Goal: Task Accomplishment & Management: Manage account settings

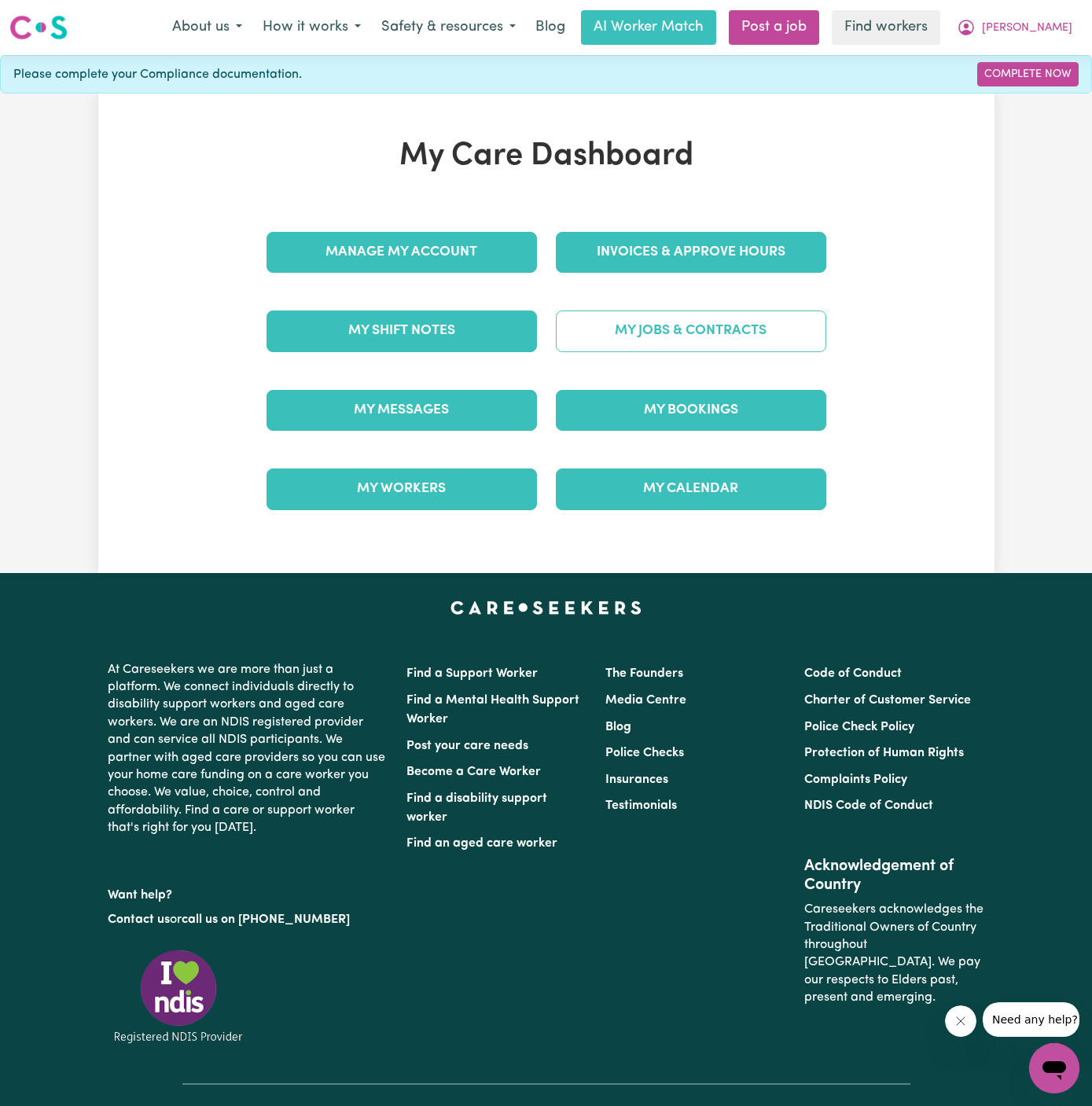
click at [727, 323] on link "My Jobs & Contracts" at bounding box center [690, 331] width 271 height 40
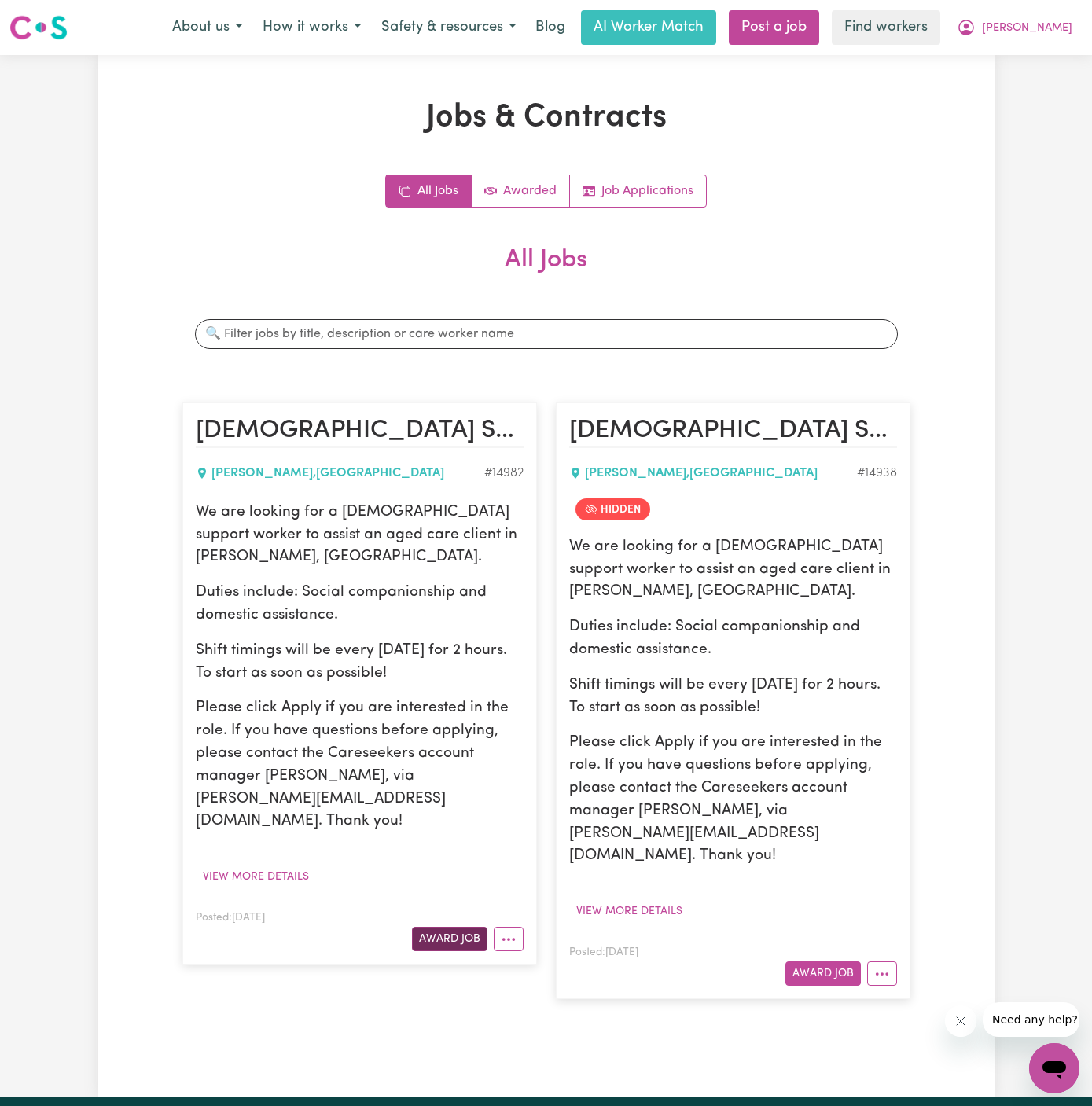
click at [460, 927] on button "Award Job" at bounding box center [450, 939] width 75 height 24
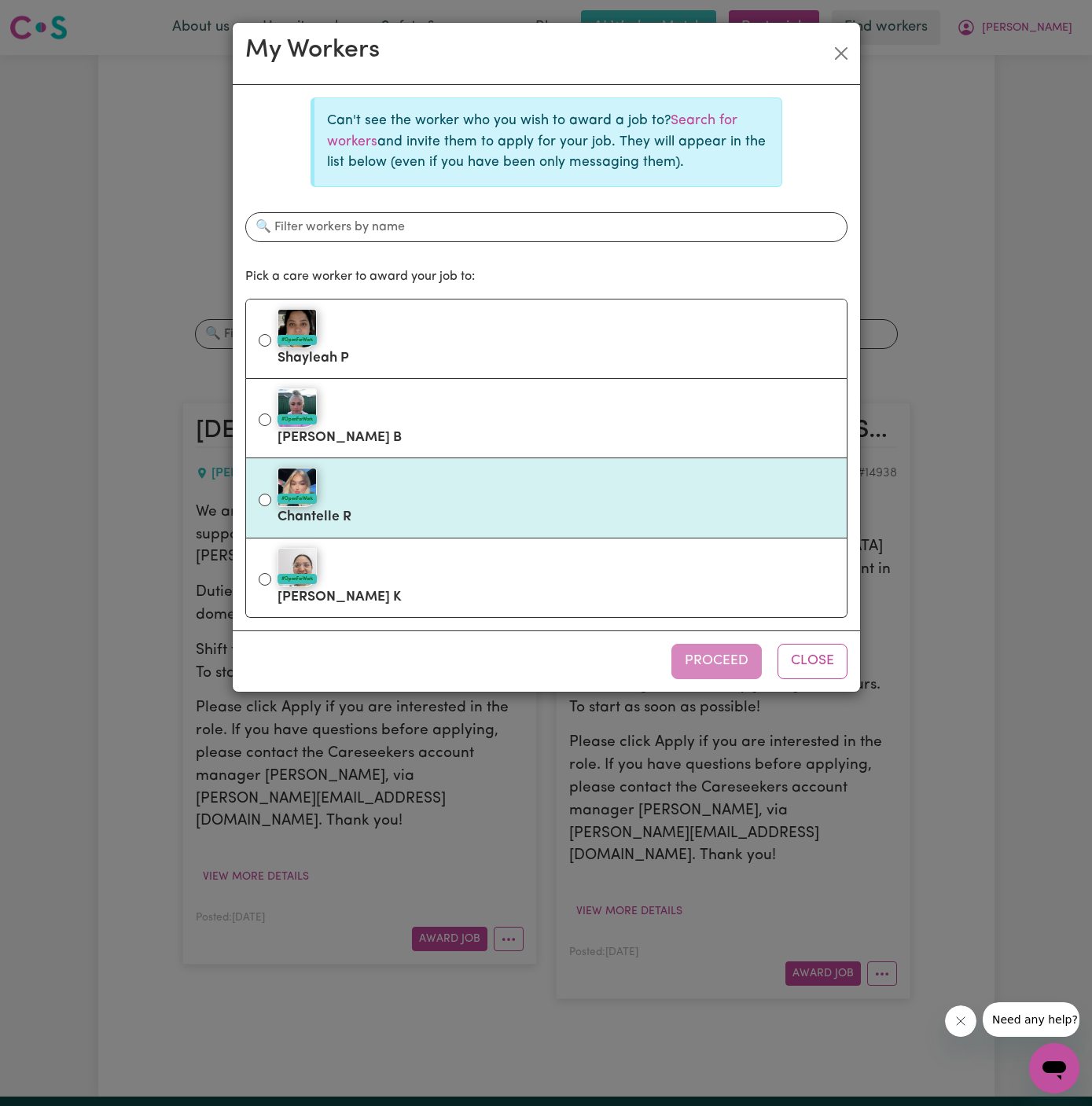
click at [443, 505] on label "#OpenForWork Chantelle R" at bounding box center [556, 498] width 557 height 66
click at [272, 505] on input "#OpenForWork Chantelle R" at bounding box center [265, 500] width 13 height 13
radio input "true"
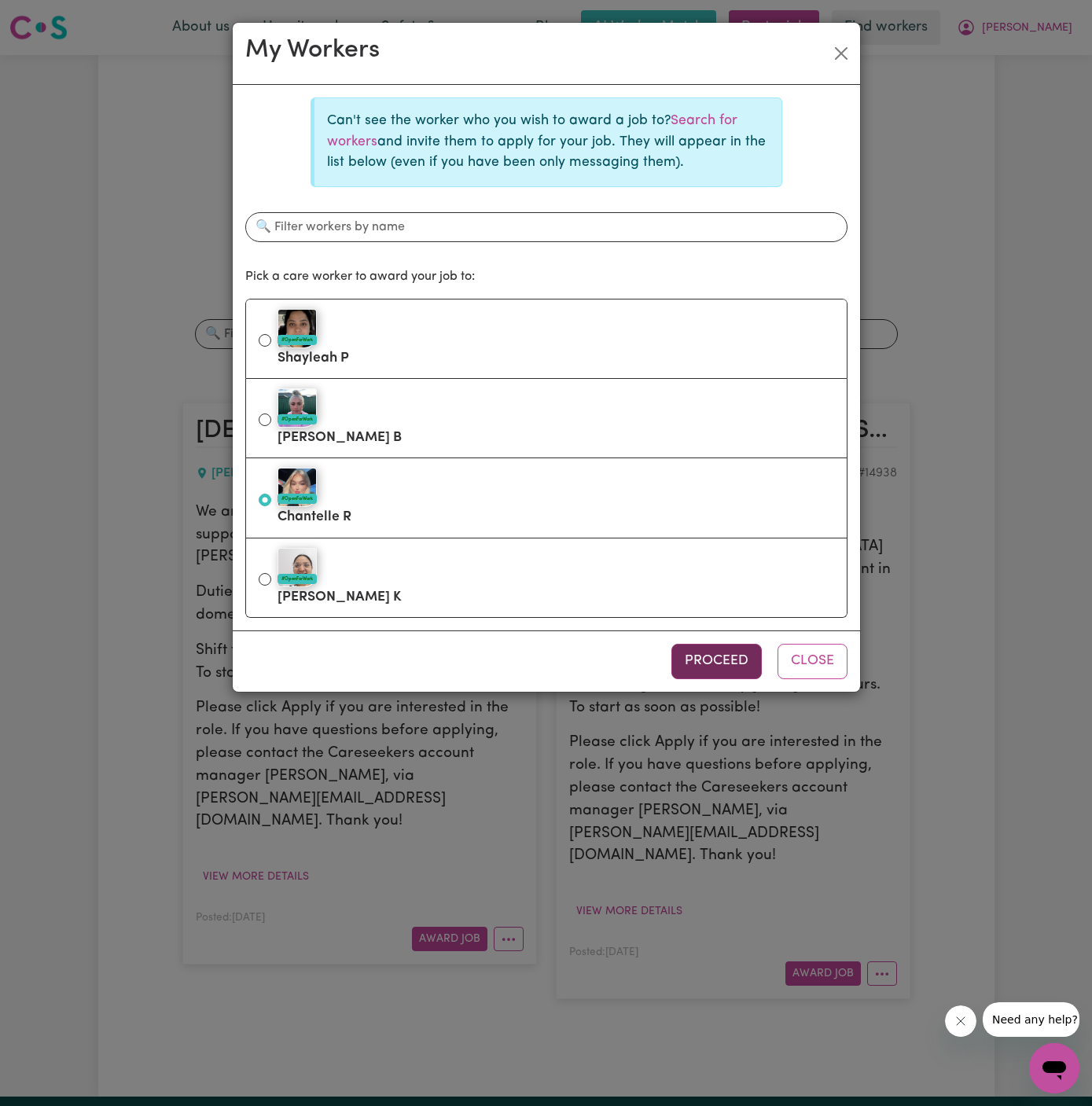
click at [705, 646] on button "Proceed" at bounding box center [716, 661] width 91 height 35
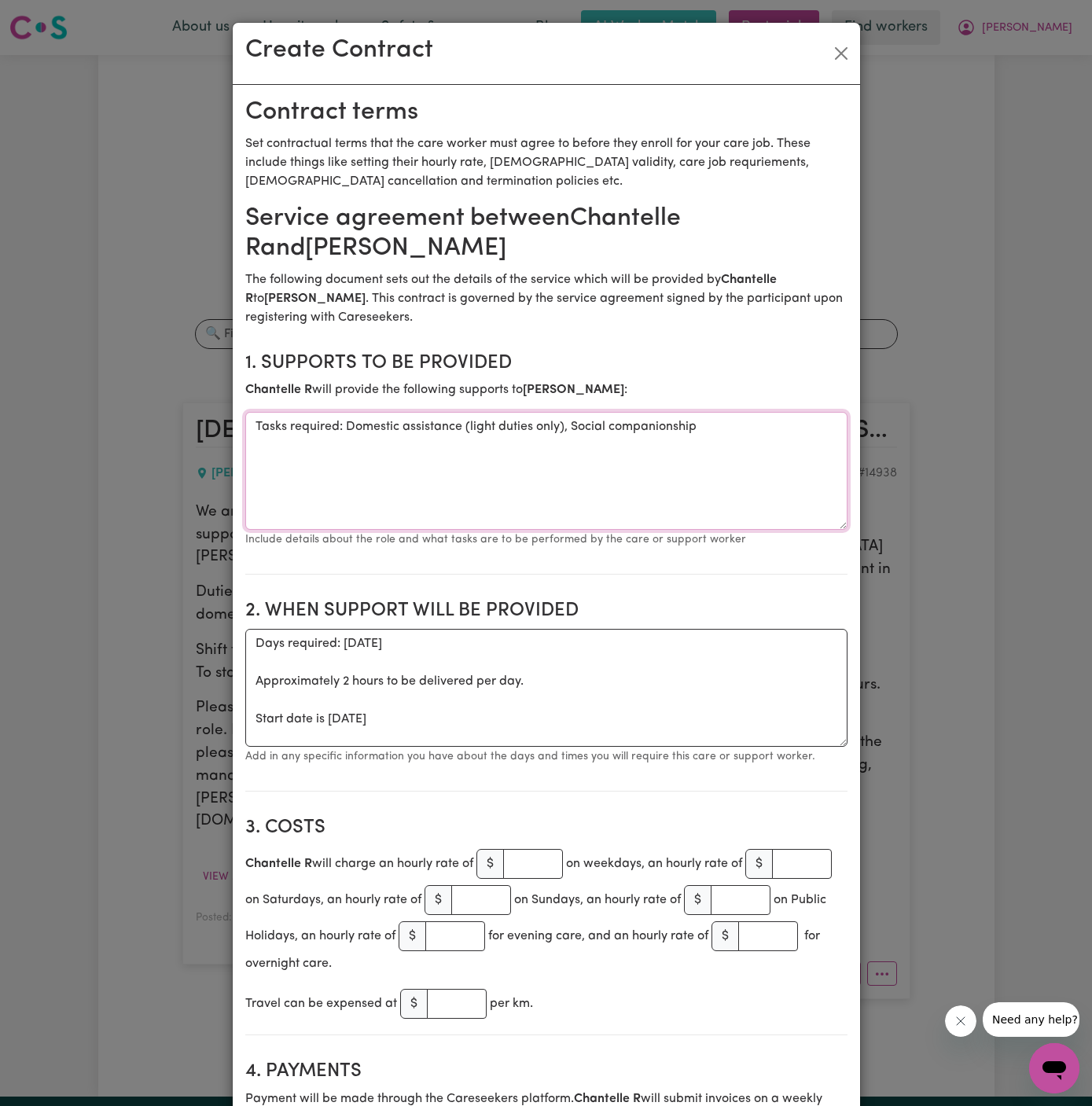
drag, startPoint x: 346, startPoint y: 430, endPoint x: 147, endPoint y: 430, distance: 199.0
click at [147, 430] on div "Create Contract Contract terms Set contractual terms that the care worker must …" at bounding box center [546, 553] width 1092 height 1106
type textarea "Domestic assistance (light duties only), Social companionship"
click at [523, 486] on textarea "Domestic assistance (light duties only), Social companionship" at bounding box center [546, 471] width 602 height 117
click at [561, 486] on textarea "Domestic assistance (light duties only), Social companionship" at bounding box center [546, 471] width 602 height 117
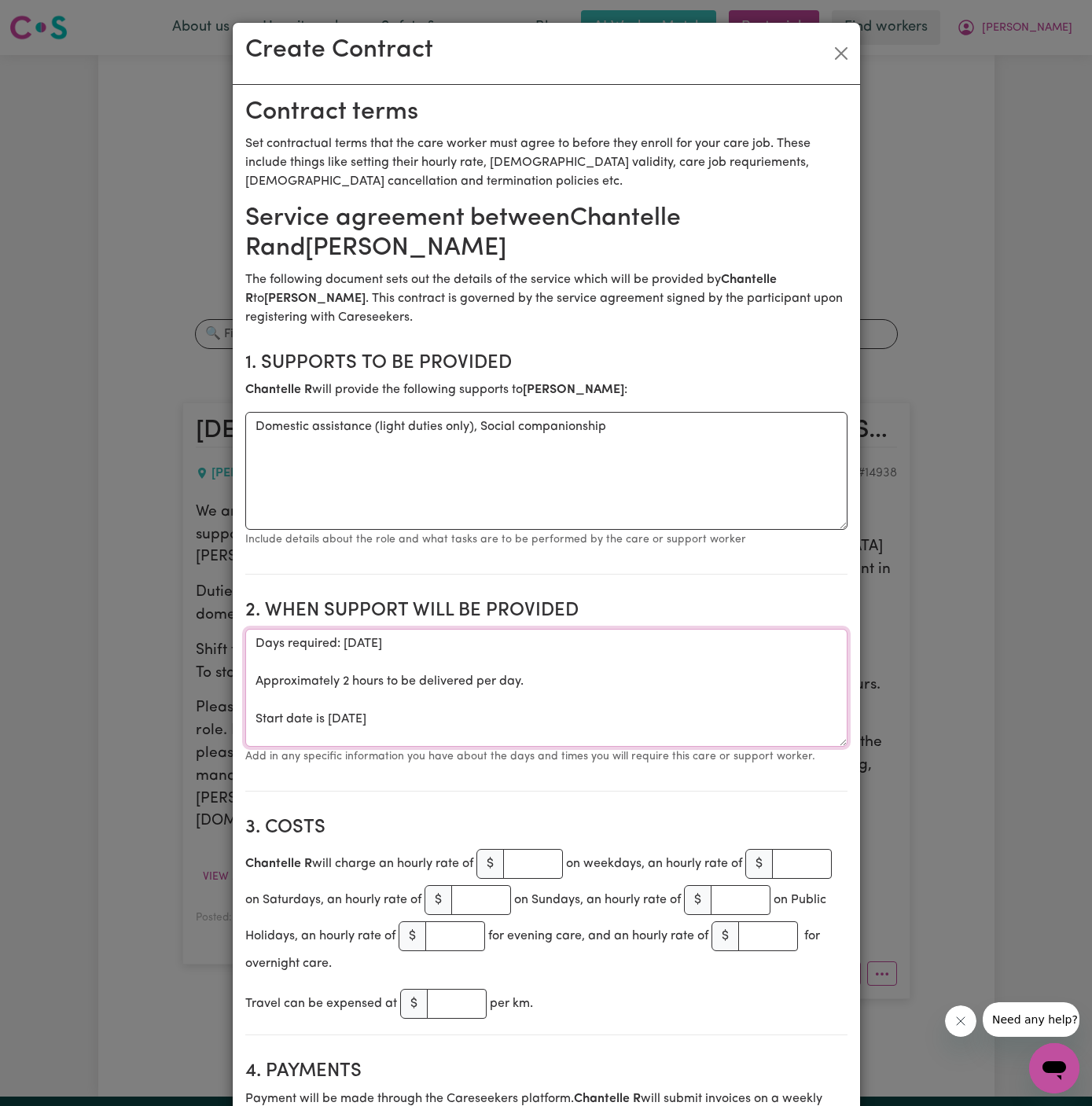
drag, startPoint x: 251, startPoint y: 717, endPoint x: 247, endPoint y: 647, distance: 70.1
click at [247, 647] on textarea "Days required: tuesday Approximately 2 hours to be delivered per day. Start dat…" at bounding box center [546, 687] width 602 height 117
click at [630, 632] on textarea "Start date is Tuesday 2 September 2025" at bounding box center [546, 687] width 602 height 117
click at [628, 634] on textarea "Start date is Tuesday 2 September 2025" at bounding box center [546, 687] width 602 height 117
type textarea "Start date is Tuesday 2 September 2025 from 10 am to 12 pm"
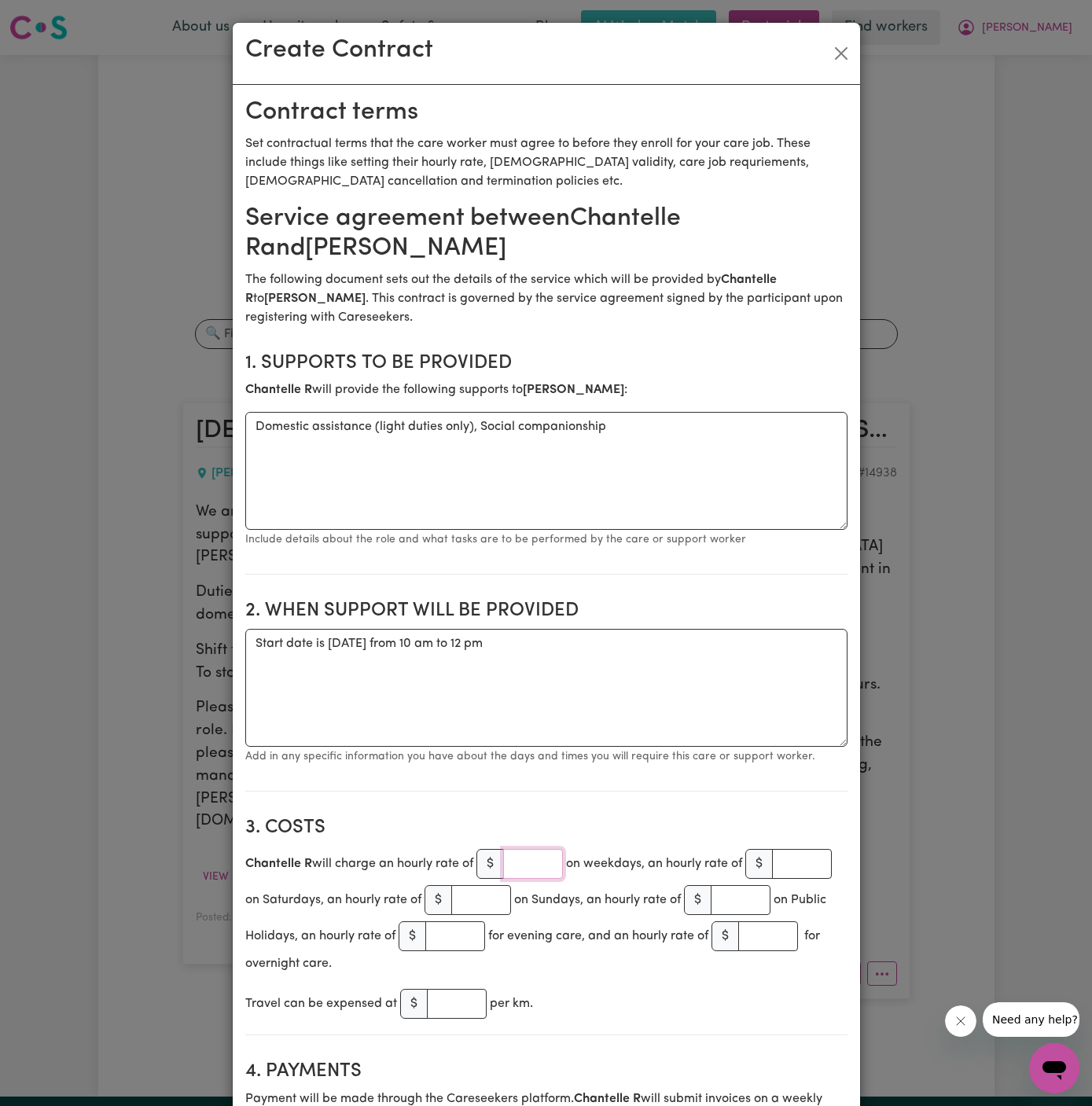
click at [529, 870] on input "number" at bounding box center [533, 863] width 60 height 30
type input "45"
click at [574, 722] on textarea "Start date is Tuesday 2 September 2025 from 10 am to 12 pm" at bounding box center [546, 687] width 602 height 117
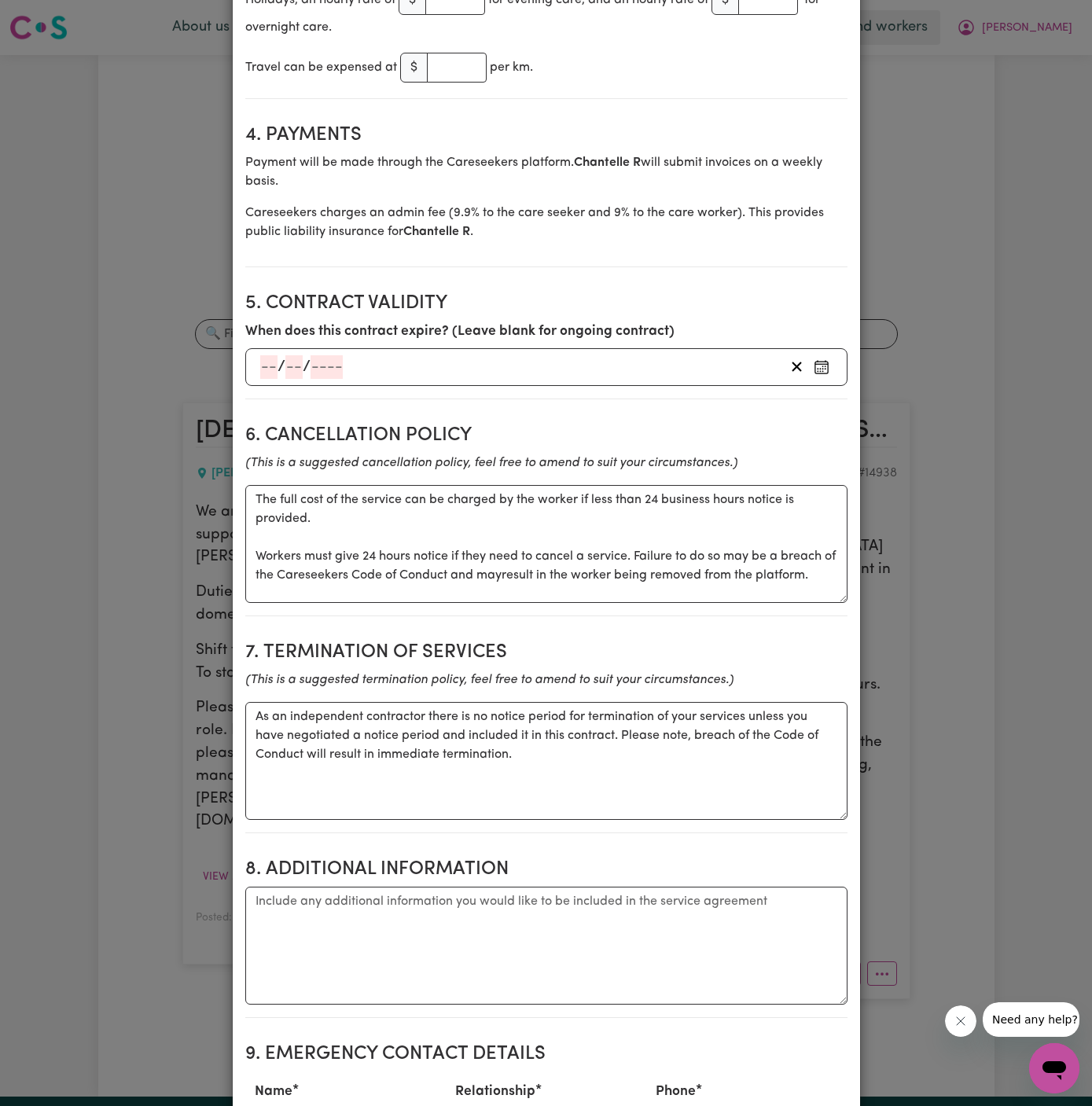
scroll to position [1062, 0]
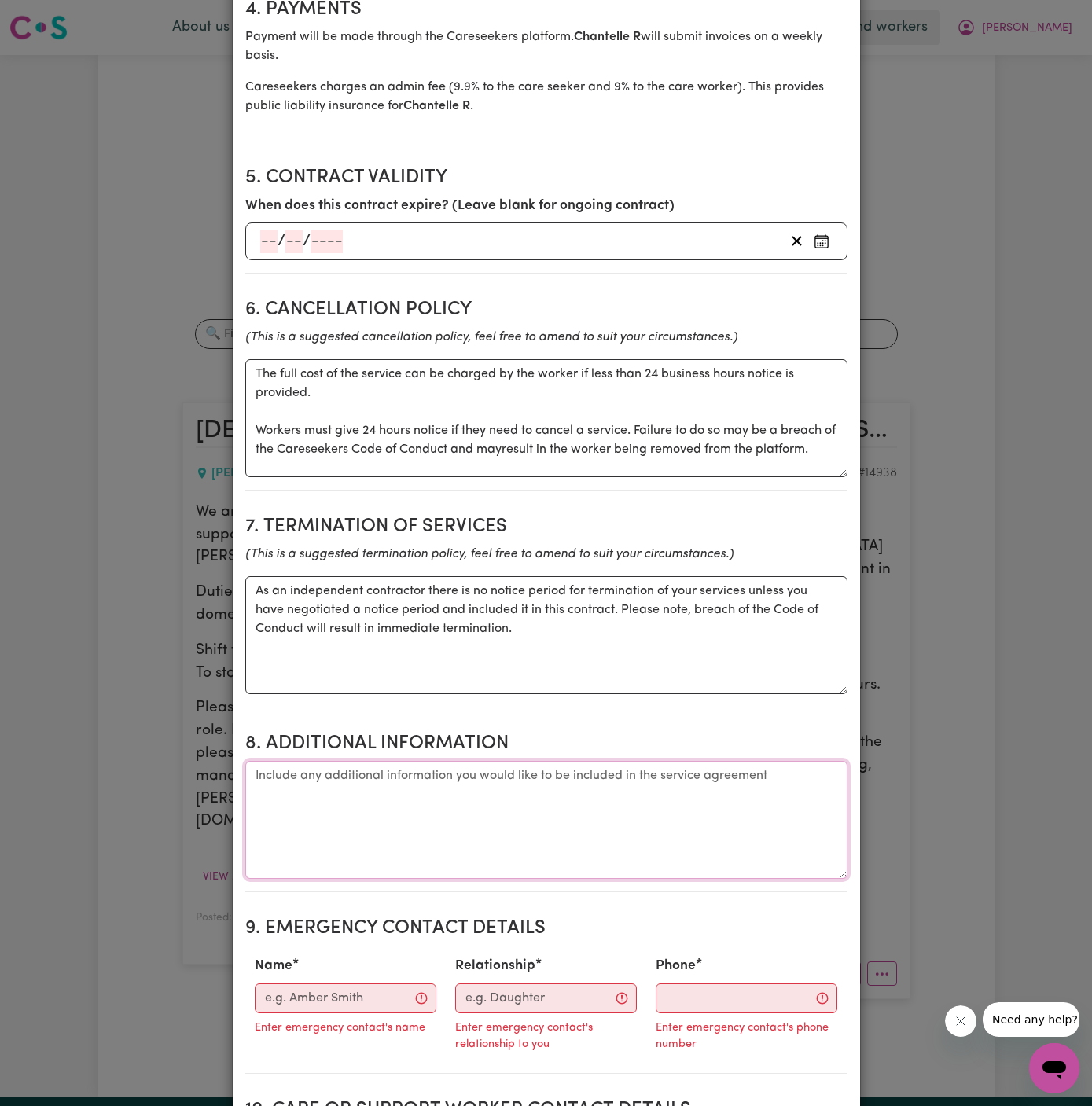
click at [293, 793] on textarea "Additional information" at bounding box center [546, 819] width 602 height 117
paste textarea "Address - 107 YARRAMUNDI DRIVE DEAN PARK, NSW 2761"
drag, startPoint x: 409, startPoint y: 787, endPoint x: 351, endPoint y: 789, distance: 58.0
click at [351, 789] on textarea "Client's Address: Address - 107 YARRAMUNDI DRIVE DEAN PARK, NSW 2761" at bounding box center [546, 819] width 602 height 117
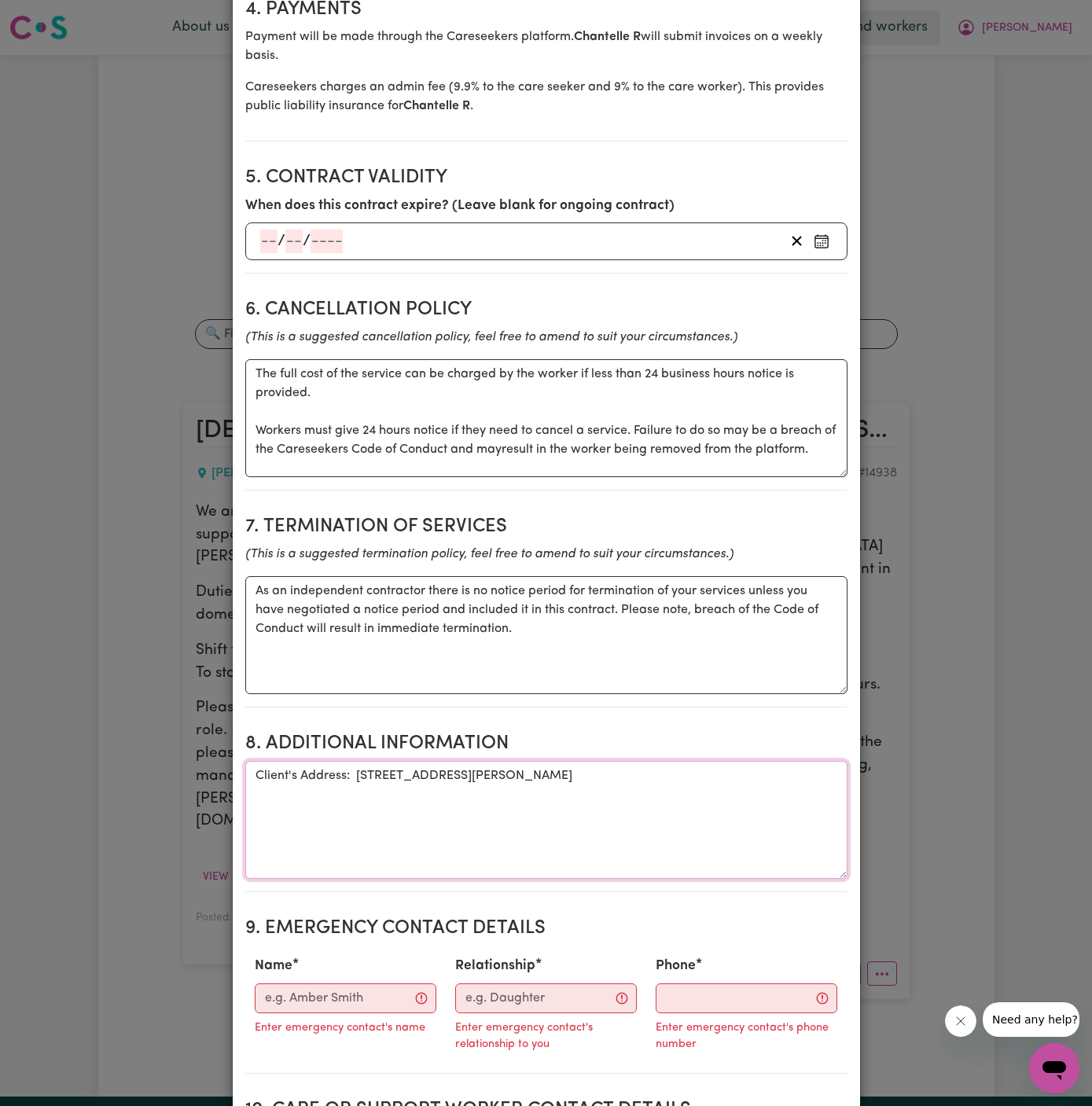
click at [536, 792] on textarea "Client's Address: 107 YARRAMUNDI DRIVE DEAN PARK, NSW 2761" at bounding box center [546, 819] width 602 height 117
click at [442, 786] on textarea "Client's Address: 107 YARRAMUNDI DRIVE DEAN PARK, NSW 2761" at bounding box center [546, 819] width 602 height 117
click at [430, 789] on textarea "Client's Address: 107 YARRAMUNDI DRIVE DEAN PARK, NSW 2761" at bounding box center [546, 819] width 602 height 117
type textarea "Client's Address: 107 YARRAMUNDI DRIVE DEAN PARK, NSW 2761"
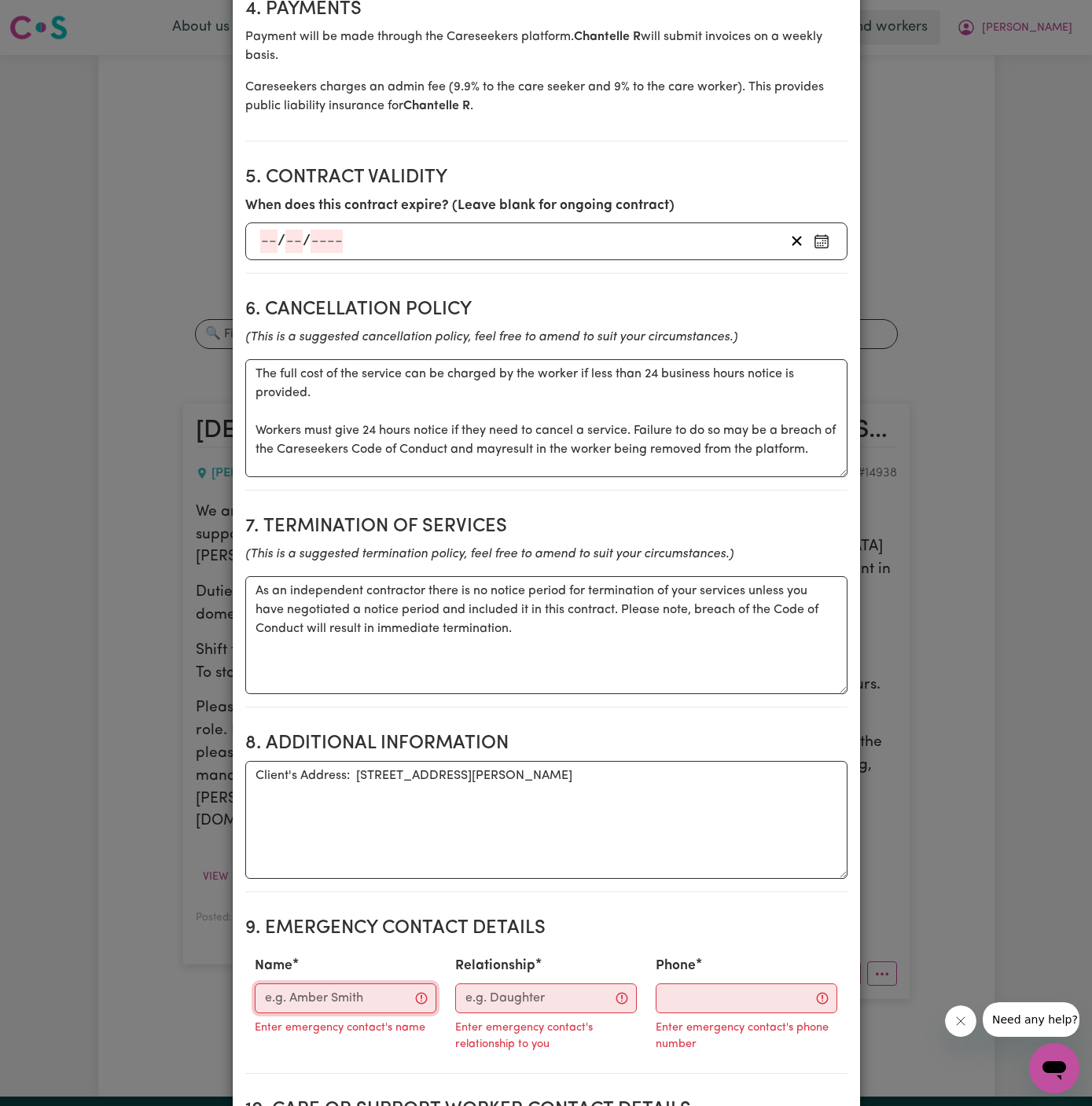
click at [332, 1013] on input "Name" at bounding box center [346, 997] width 182 height 30
paste input "Shallain 61 448 257 754"
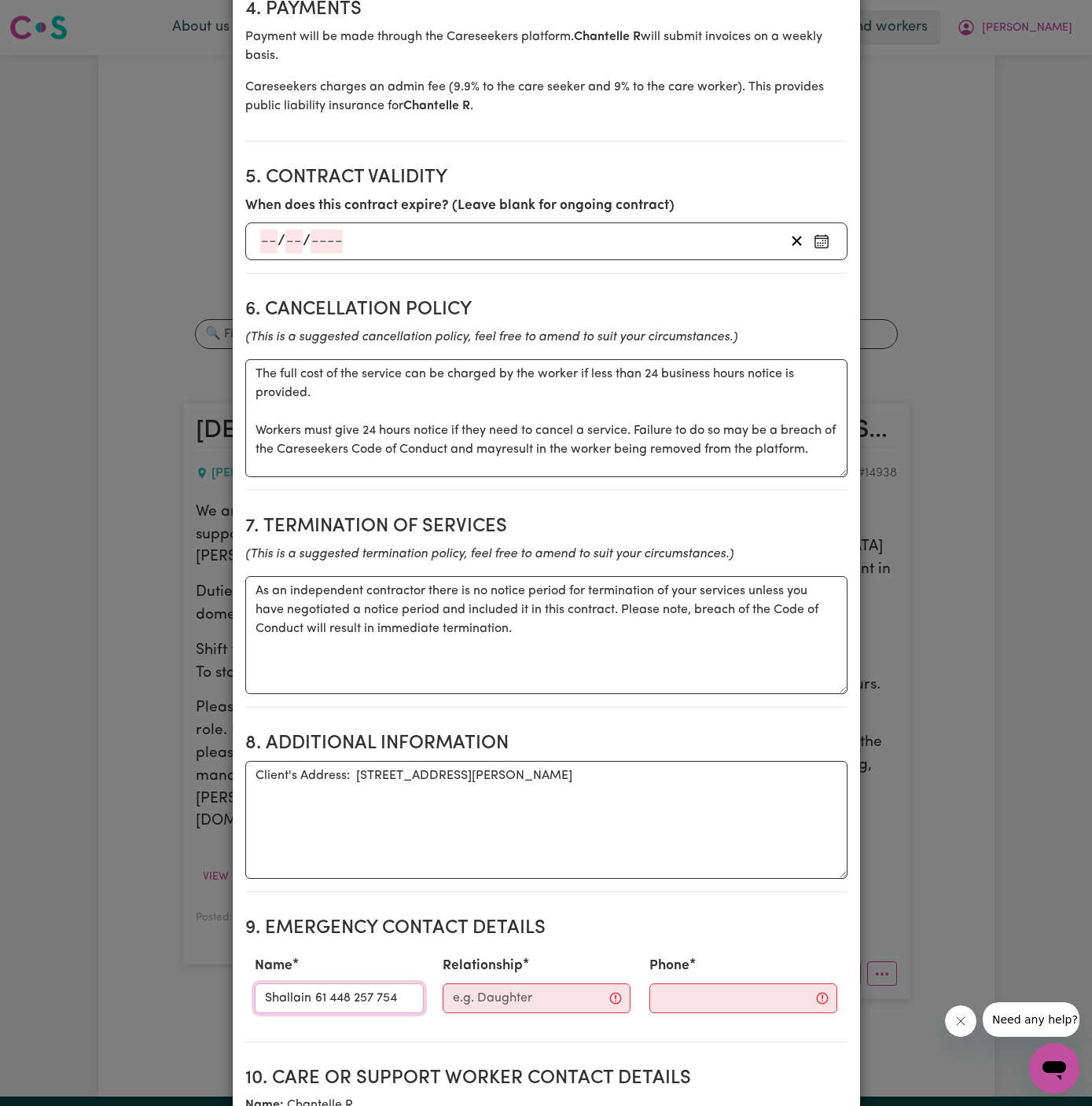
drag, startPoint x: 307, startPoint y: 1010, endPoint x: 507, endPoint y: 1010, distance: 200.0
click at [507, 1010] on div "Name Shallain 61 448 257 754 Relationship Phone" at bounding box center [546, 984] width 602 height 69
type input "Shallain"
click at [650, 1007] on input "Phone" at bounding box center [742, 997] width 188 height 30
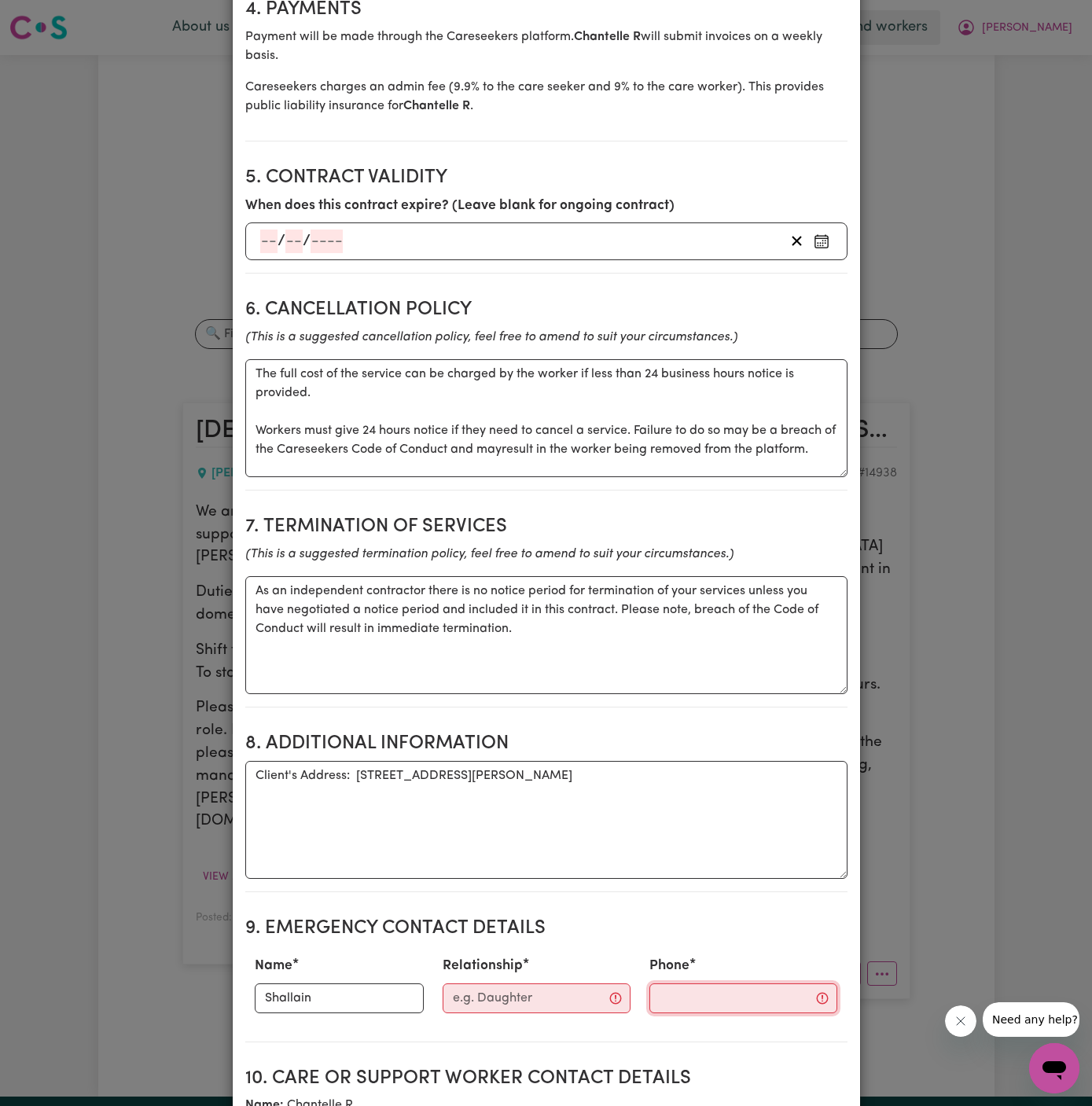
paste input "61 448 257 754"
type input "61 448 257 754"
click at [532, 1013] on input "Relationship" at bounding box center [540, 997] width 191 height 30
click at [532, 1013] on input "H" at bounding box center [531, 997] width 171 height 30
click at [538, 1005] on input "Home Caring Capalaba" at bounding box center [531, 997] width 171 height 30
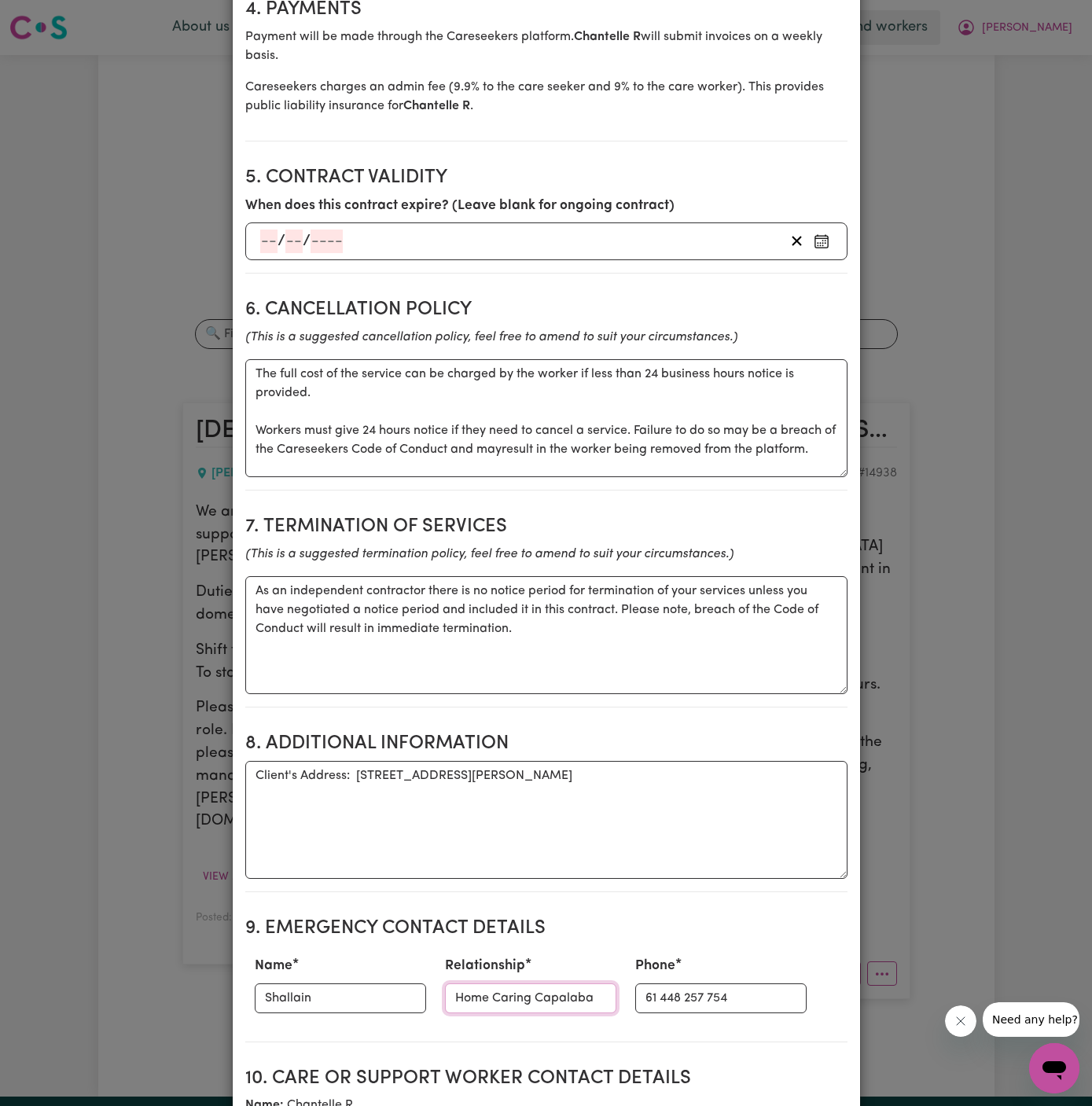
click at [538, 1005] on input "Home Caring Capalaba" at bounding box center [531, 997] width 171 height 30
type input "Home Caring Kellyville"
click at [636, 1009] on input "61 448 257 754" at bounding box center [721, 997] width 171 height 30
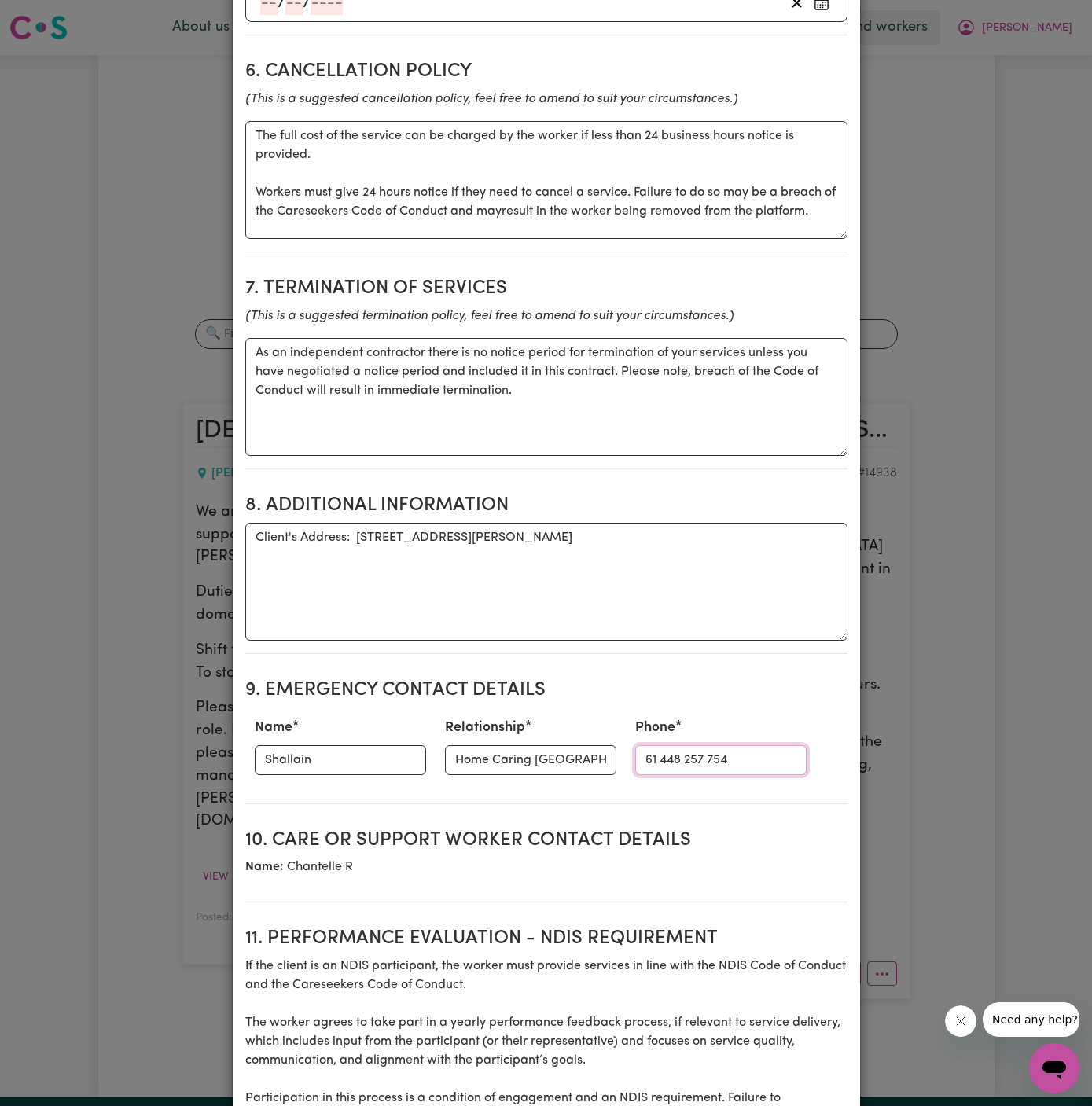
scroll to position [1370, 0]
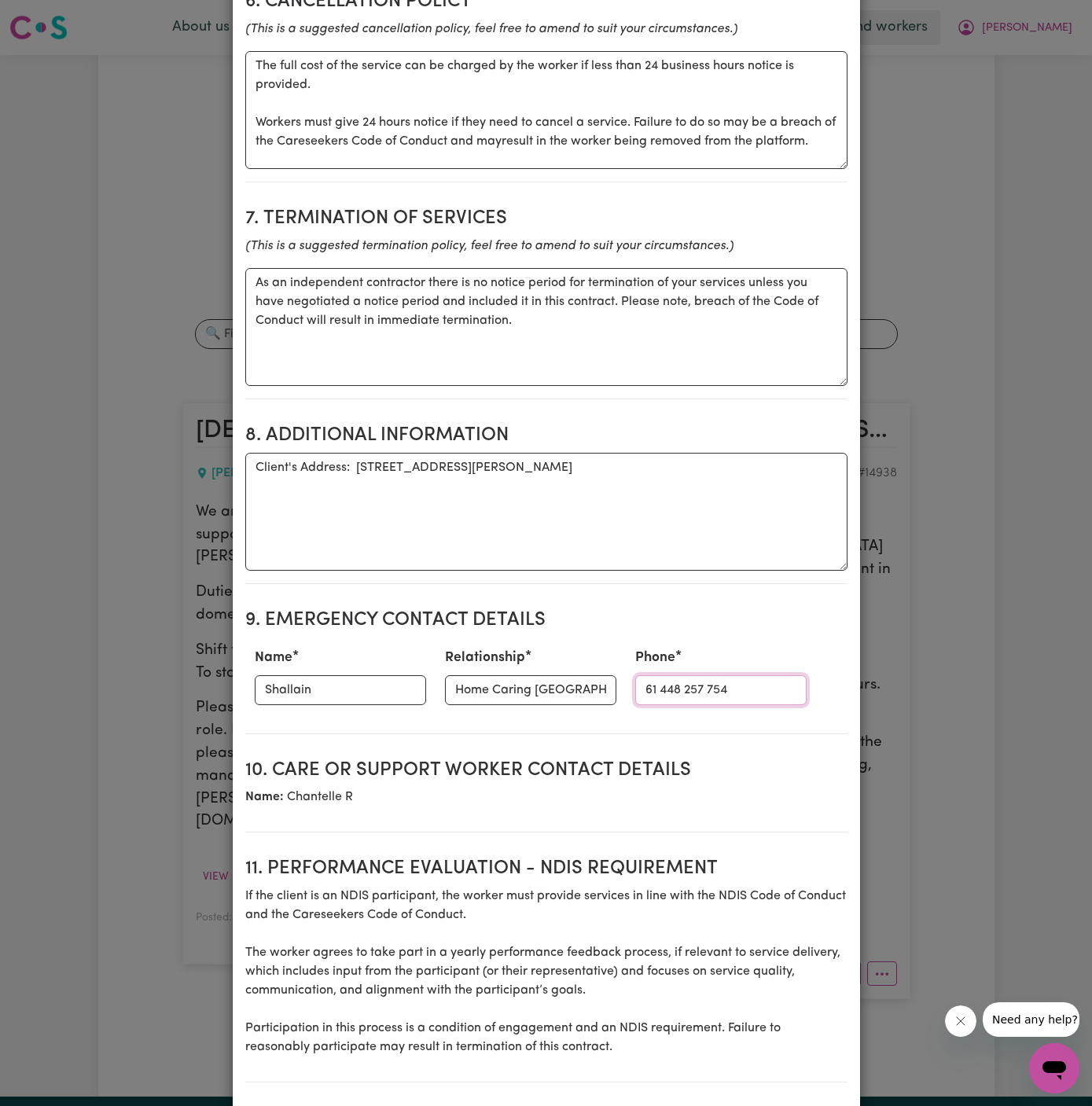
type input "61 448 257 754"
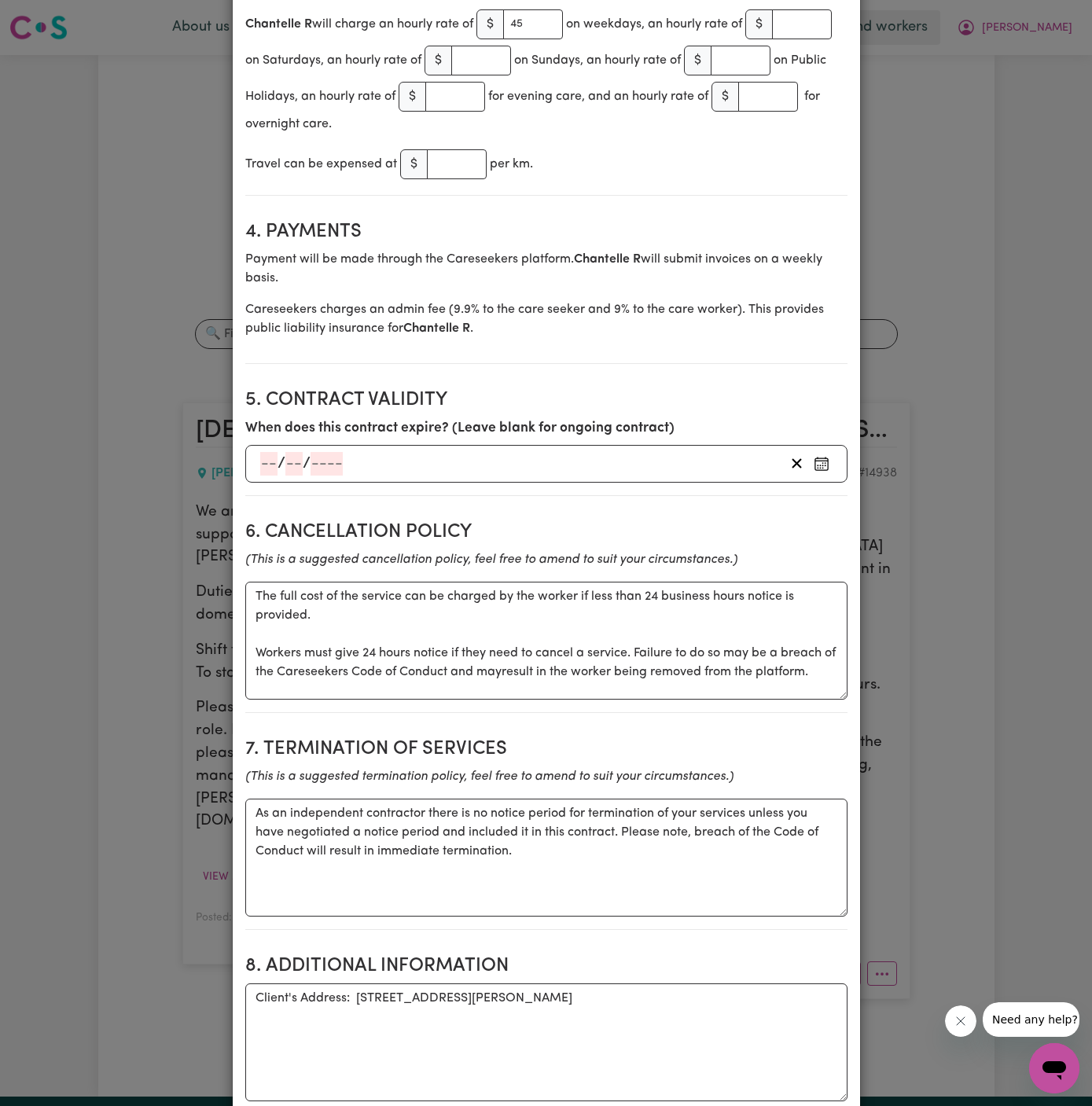
scroll to position [1070, 0]
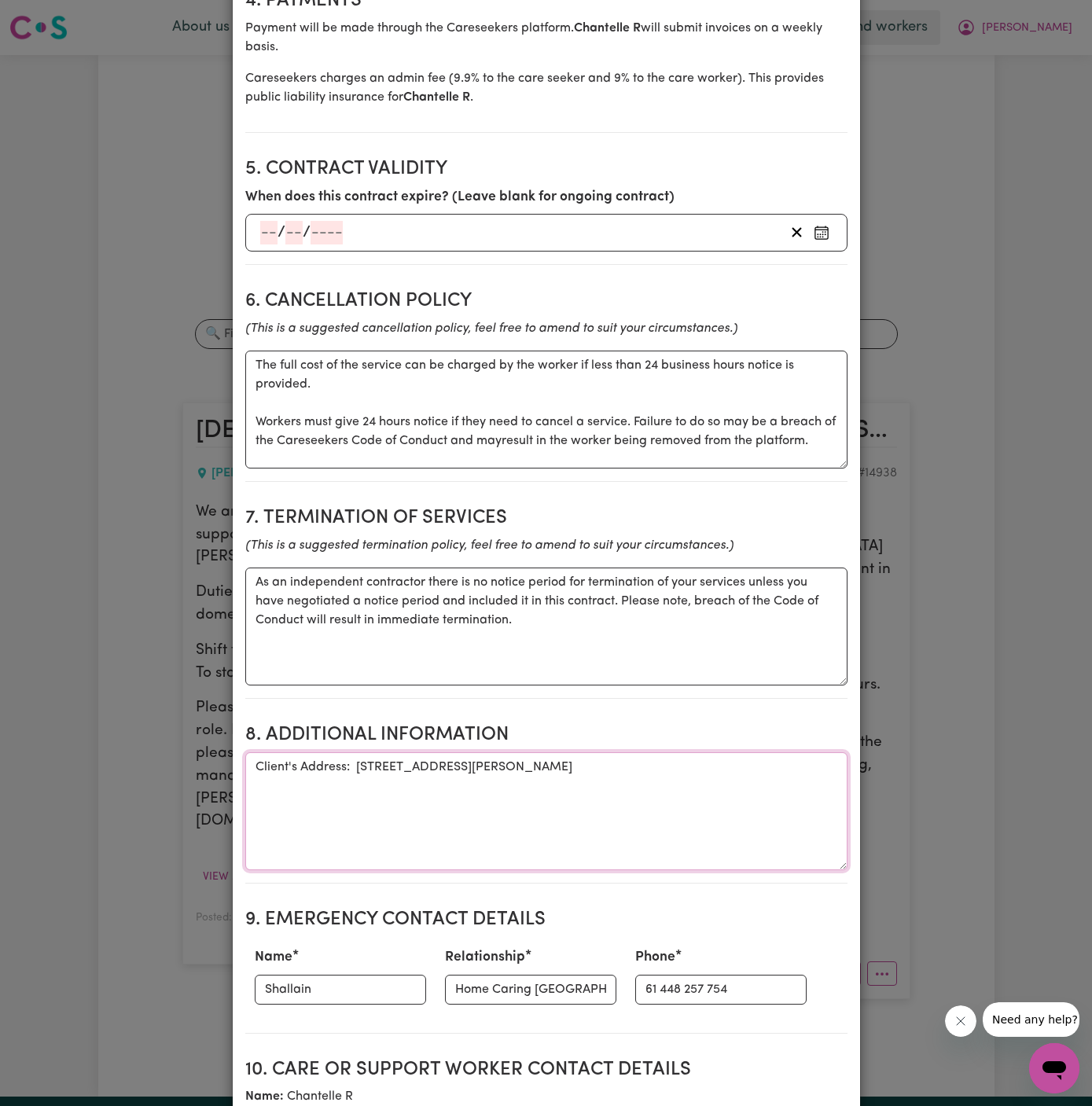
click at [721, 777] on textarea "Client's Address: 107 YARRAMUNDI DRIVE DEAN PARK, NSW 2761" at bounding box center [546, 810] width 602 height 117
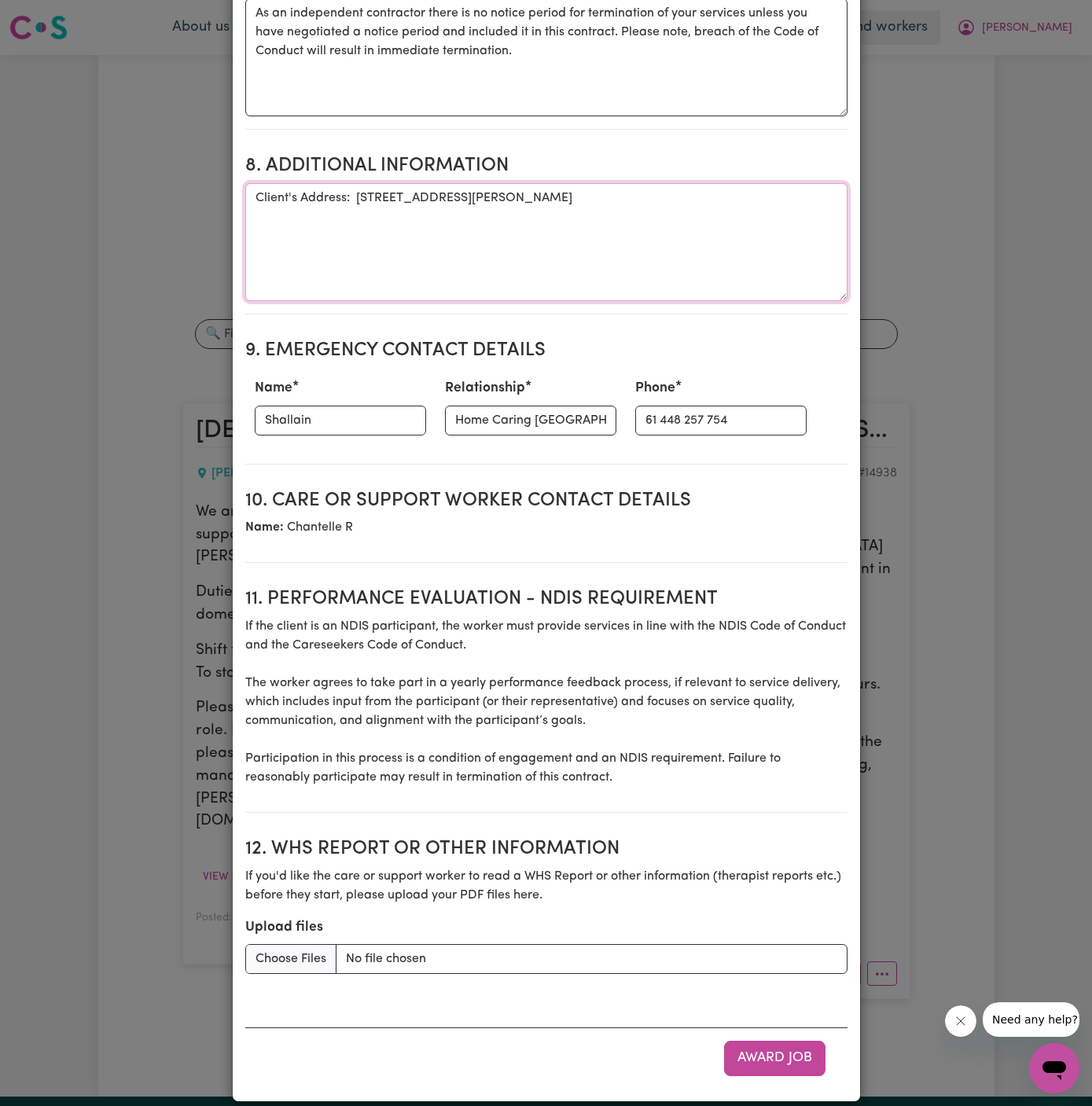
scroll to position [1668, 0]
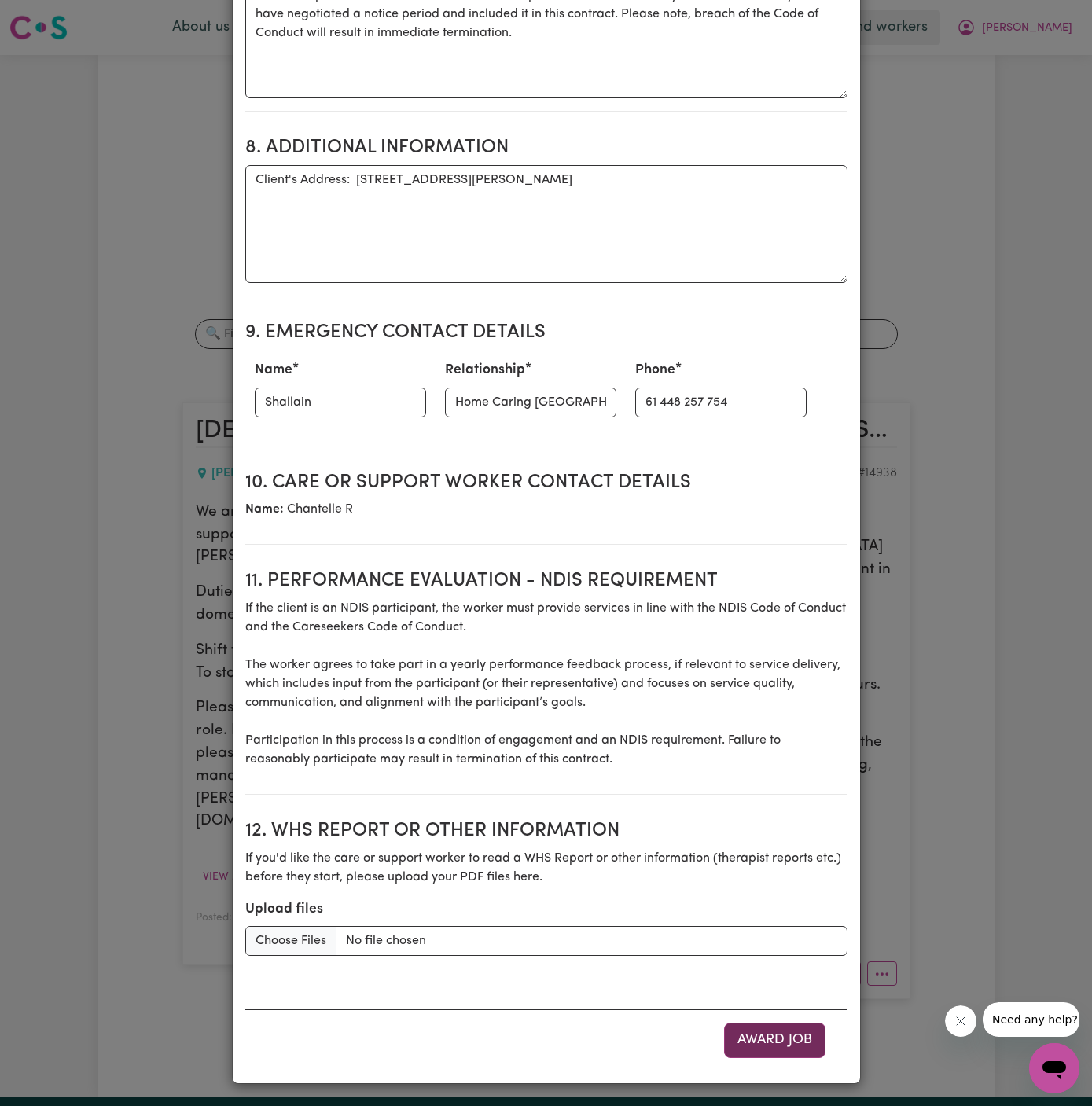
click at [776, 1051] on button "Award Job" at bounding box center [774, 1040] width 101 height 35
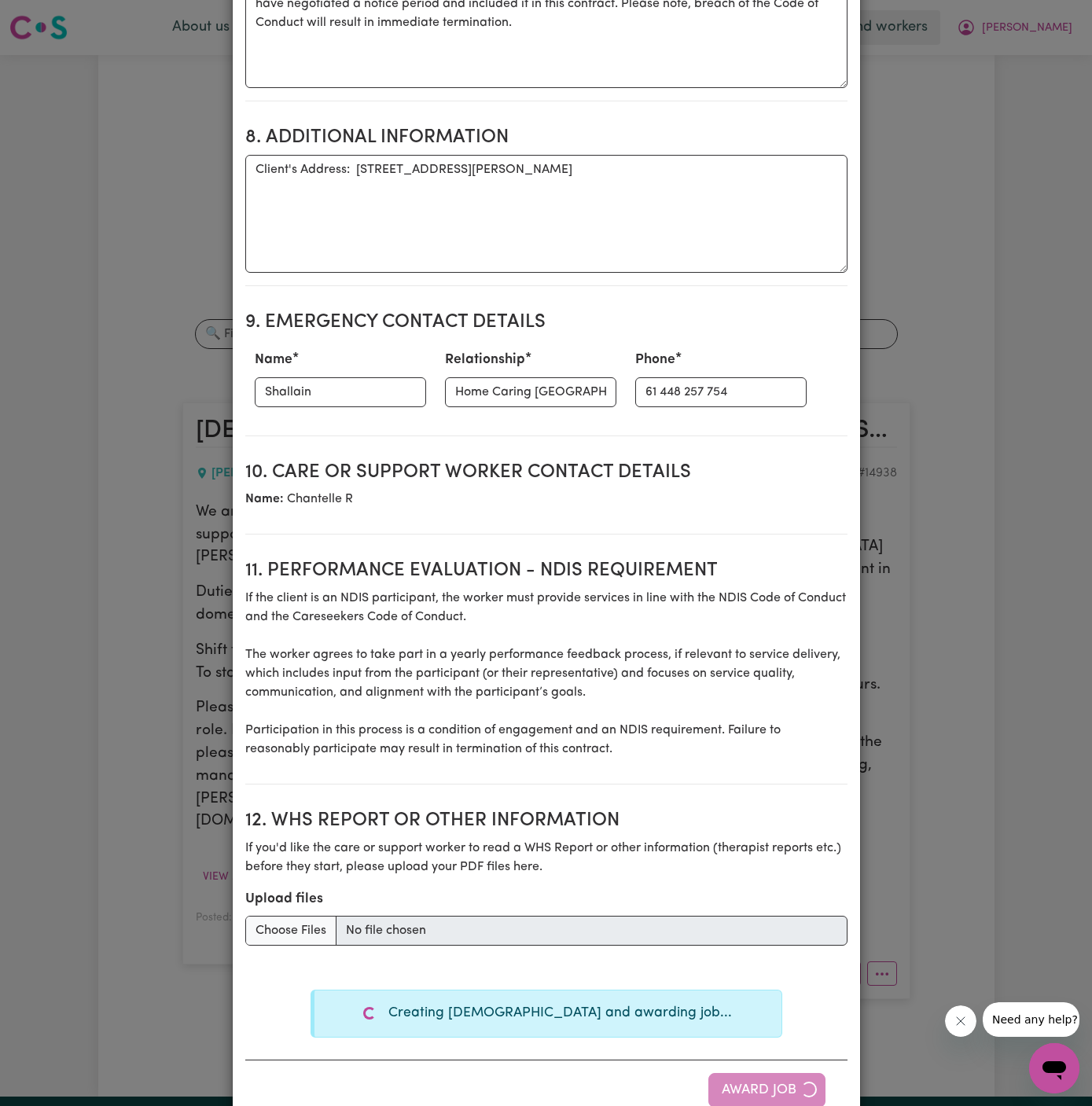
type textarea "Tasks required: Domestic assistance (light duties only), Social companionship"
type textarea "Days required: tuesday Approximately 2 hours to be delivered per day. Start dat…"
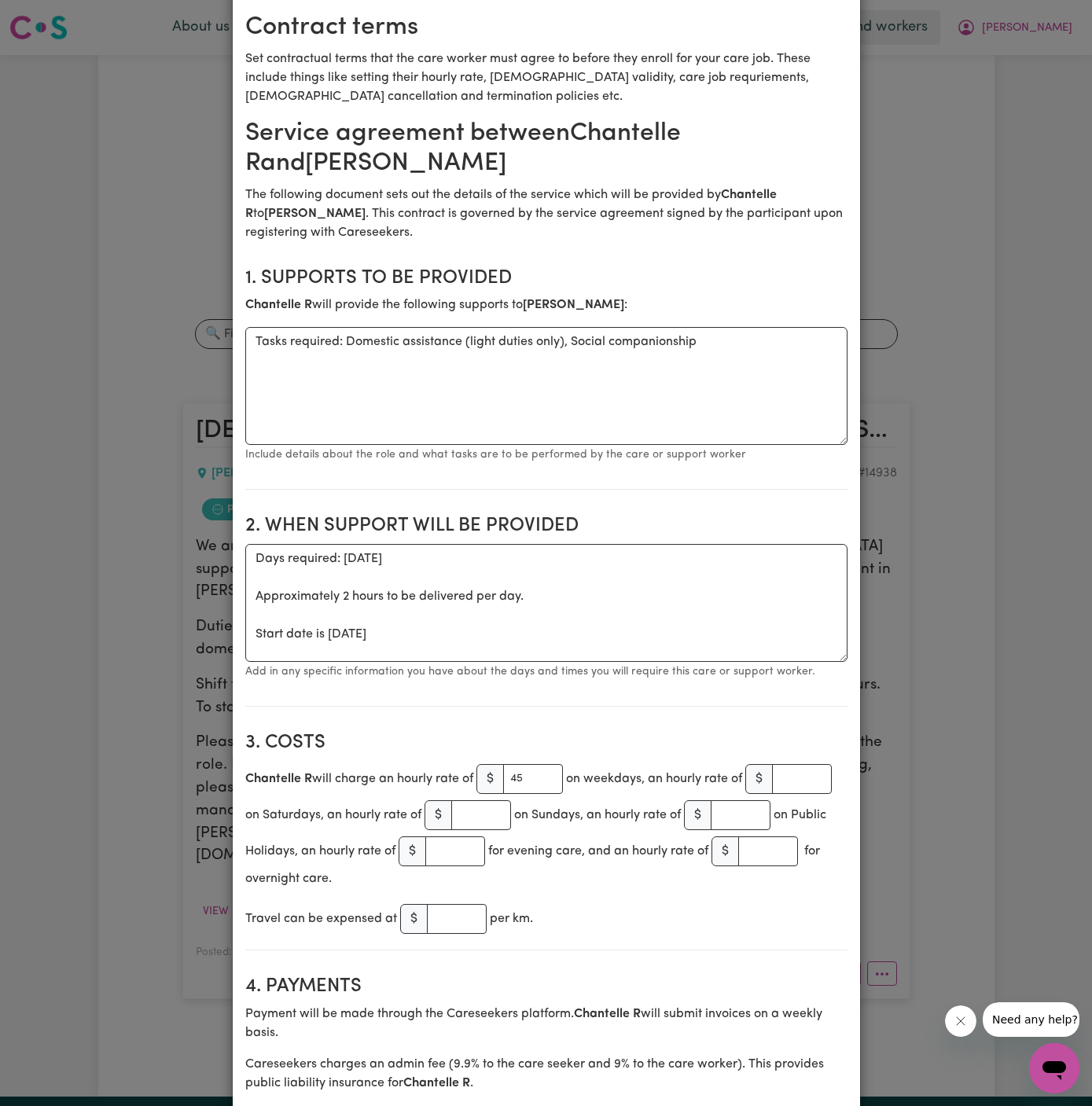
scroll to position [0, 0]
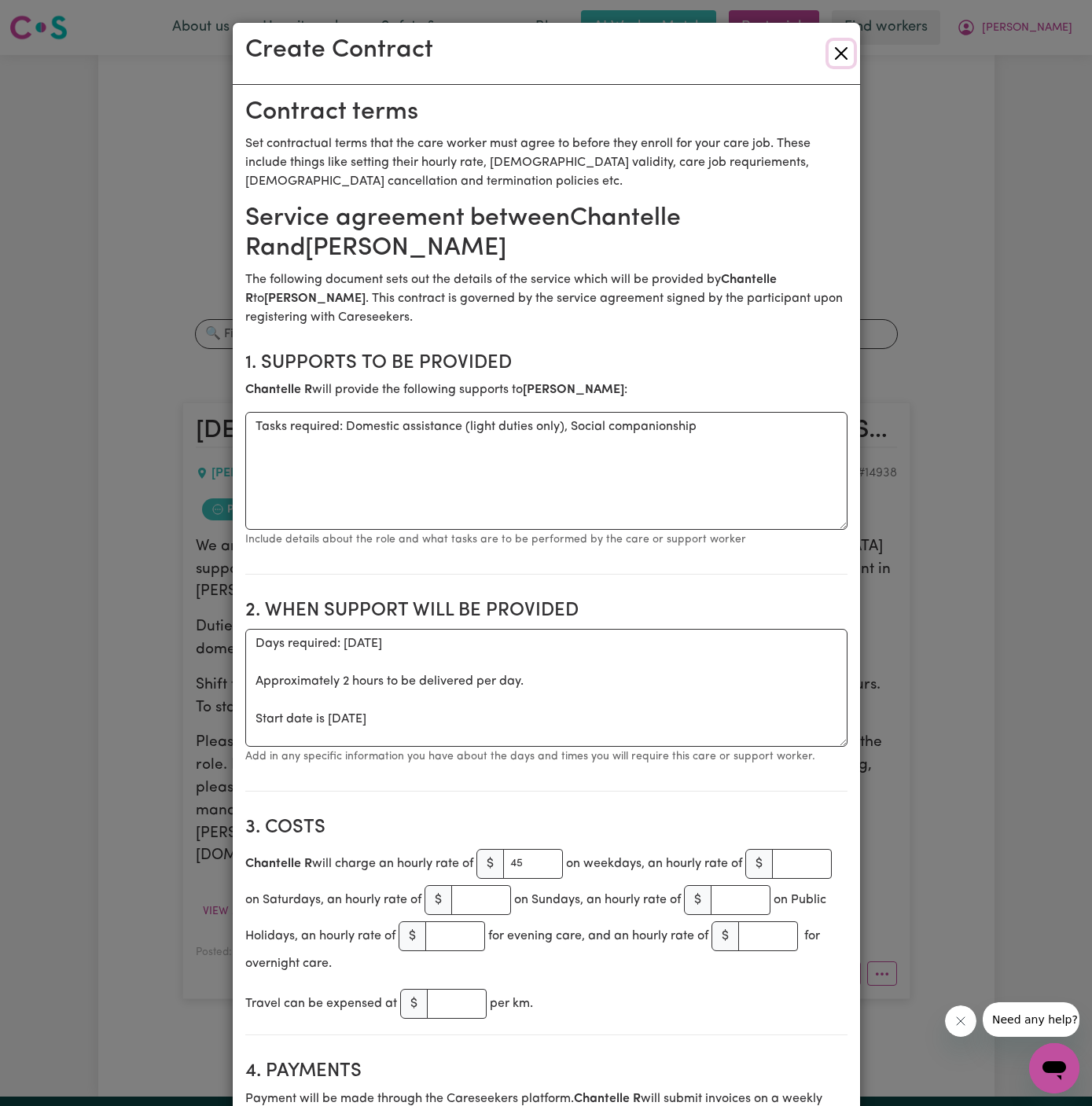
click at [842, 54] on button "Close" at bounding box center [842, 53] width 25 height 25
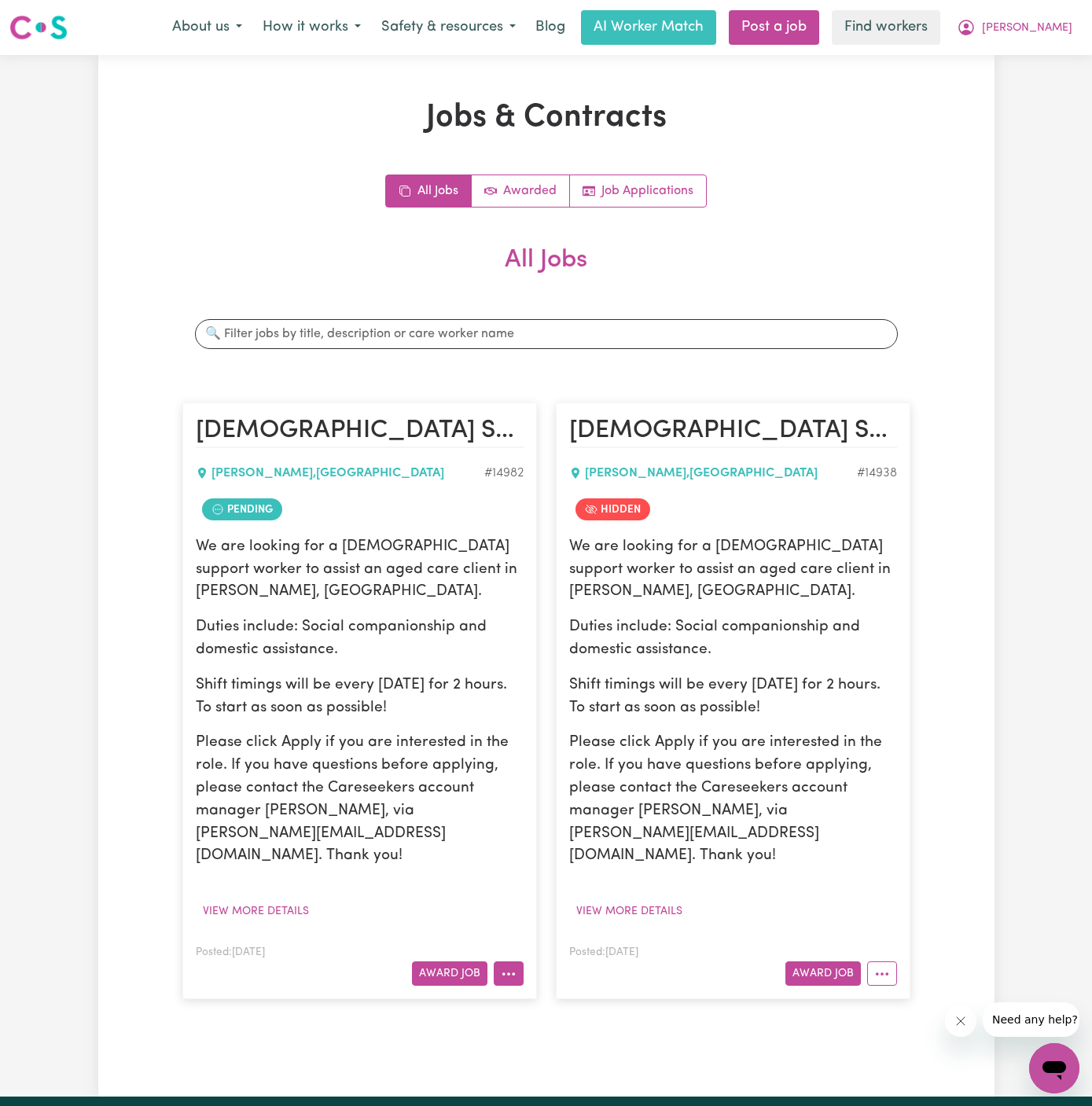
click at [501, 965] on icon "More options" at bounding box center [508, 973] width 15 height 15
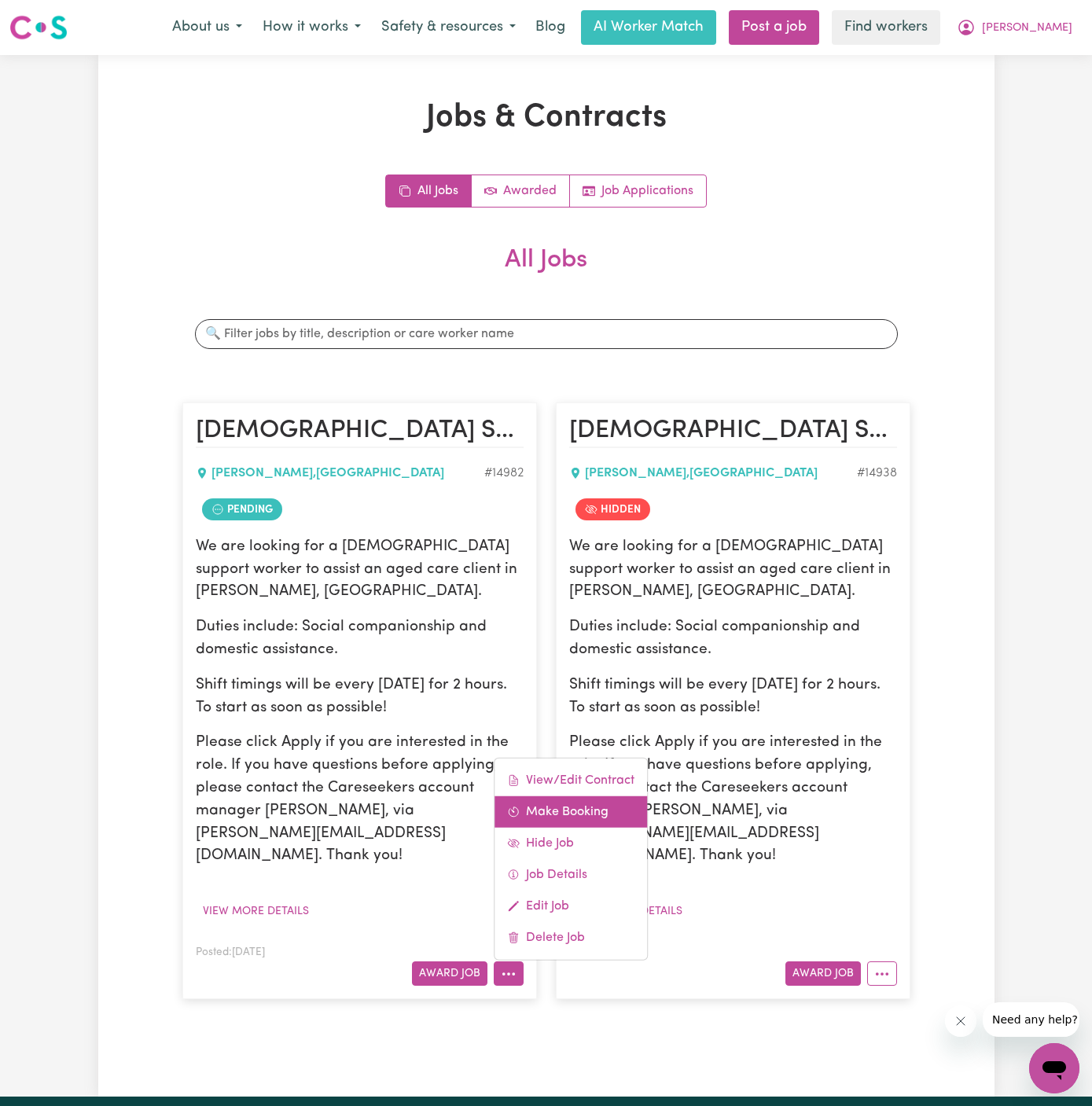
click at [582, 796] on link "Make Booking" at bounding box center [571, 811] width 152 height 32
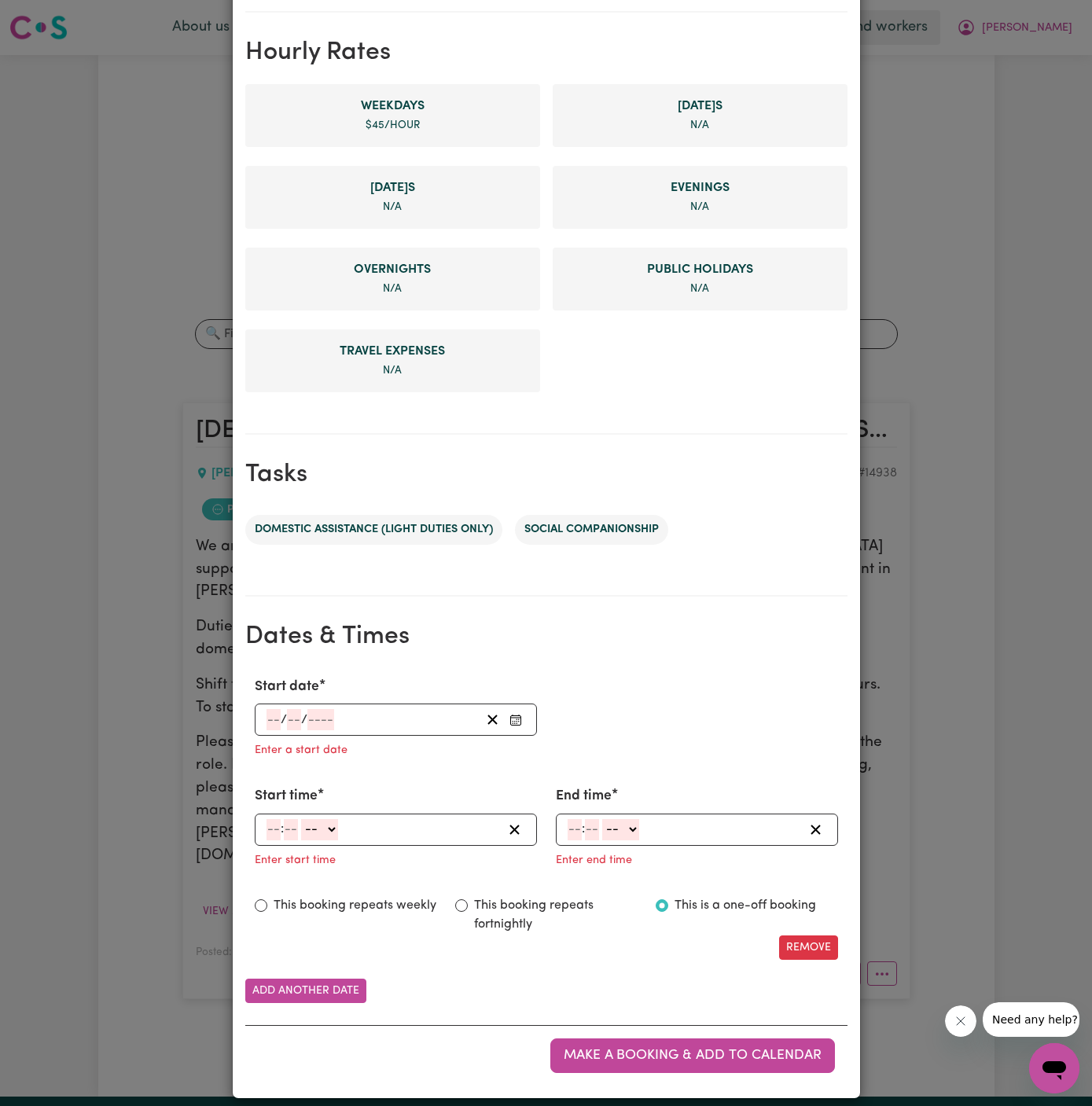
scroll to position [360, 0]
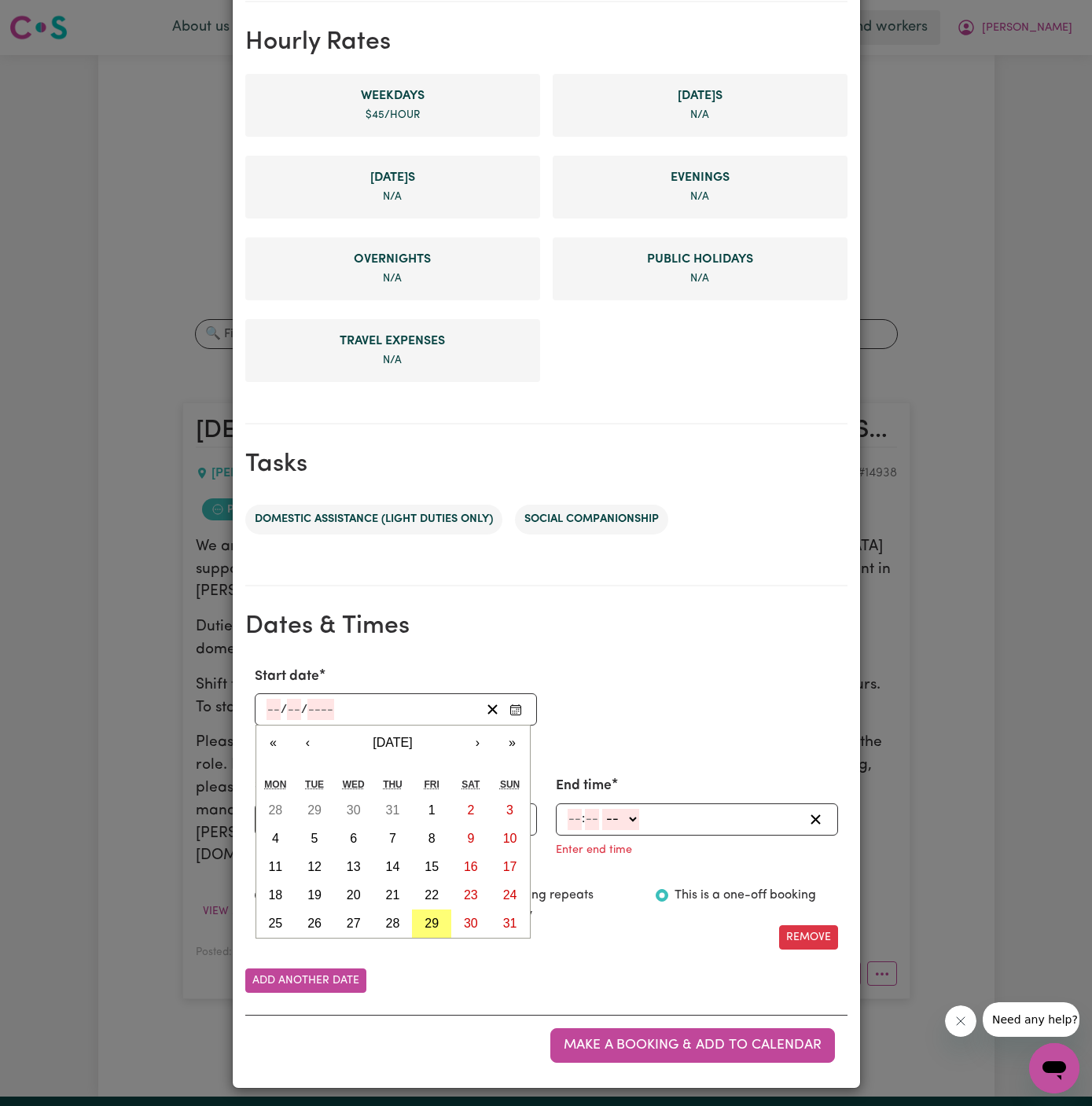
click at [273, 714] on input "number" at bounding box center [273, 709] width 14 height 21
click at [474, 740] on button "›" at bounding box center [478, 743] width 35 height 35
click at [320, 803] on button "2" at bounding box center [314, 810] width 39 height 28
type input "2025-09-02"
type input "2"
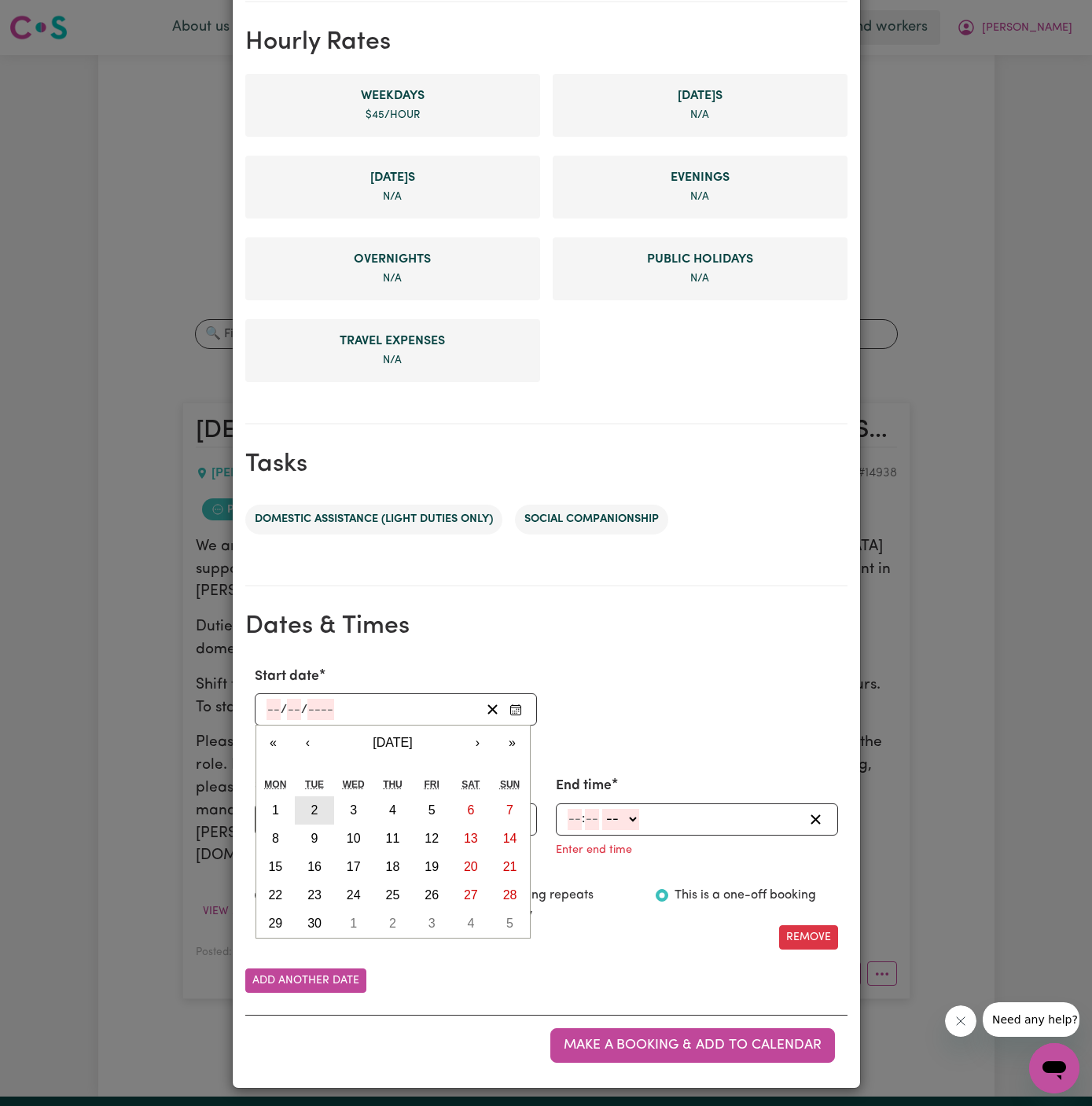
type input "9"
type input "2025"
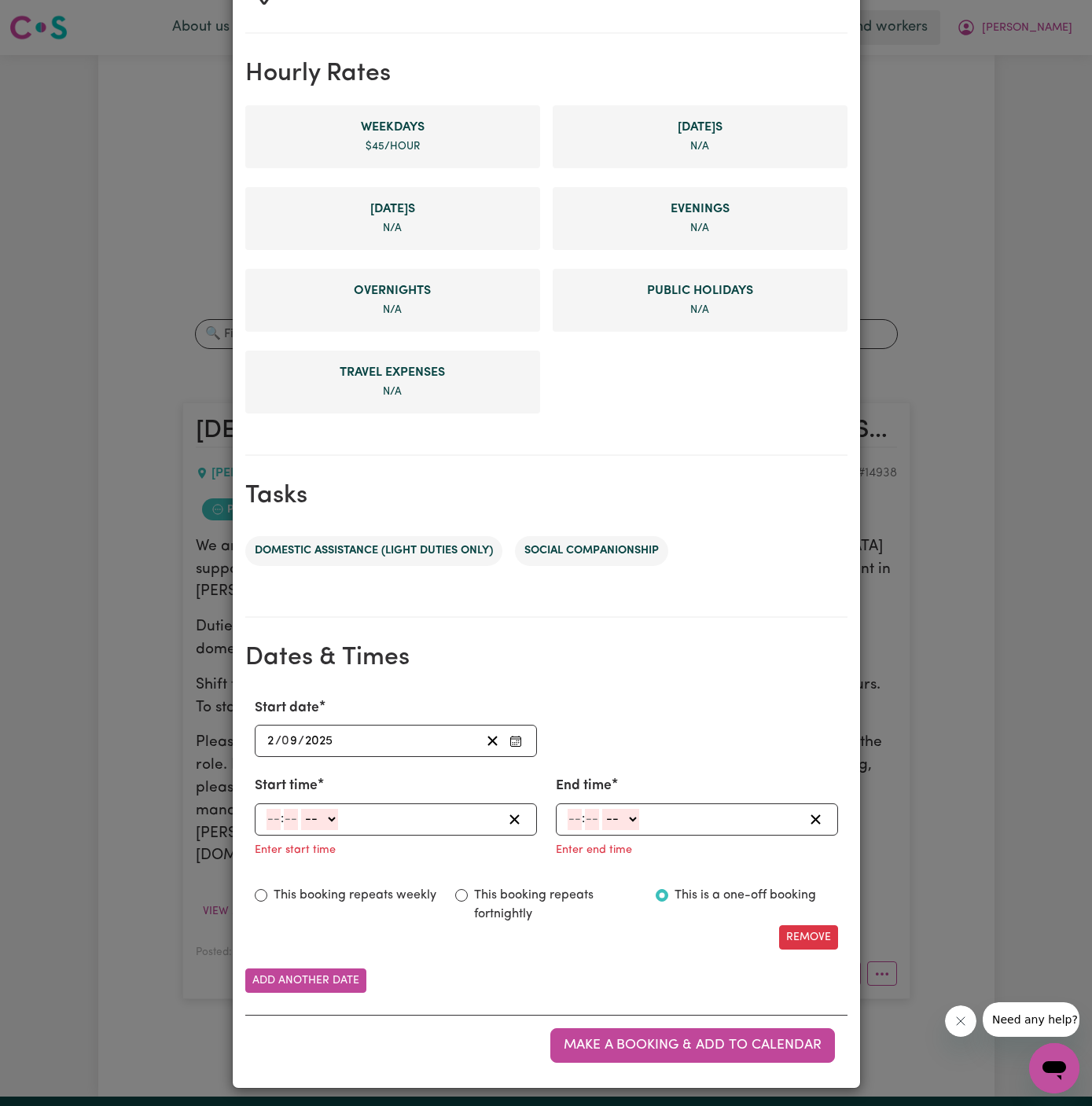
click at [274, 816] on input "number" at bounding box center [273, 819] width 14 height 21
click at [271, 819] on input "12" at bounding box center [273, 819] width 13 height 21
type input "10"
type input "00"
click at [325, 822] on select "-- AM PM" at bounding box center [323, 819] width 37 height 21
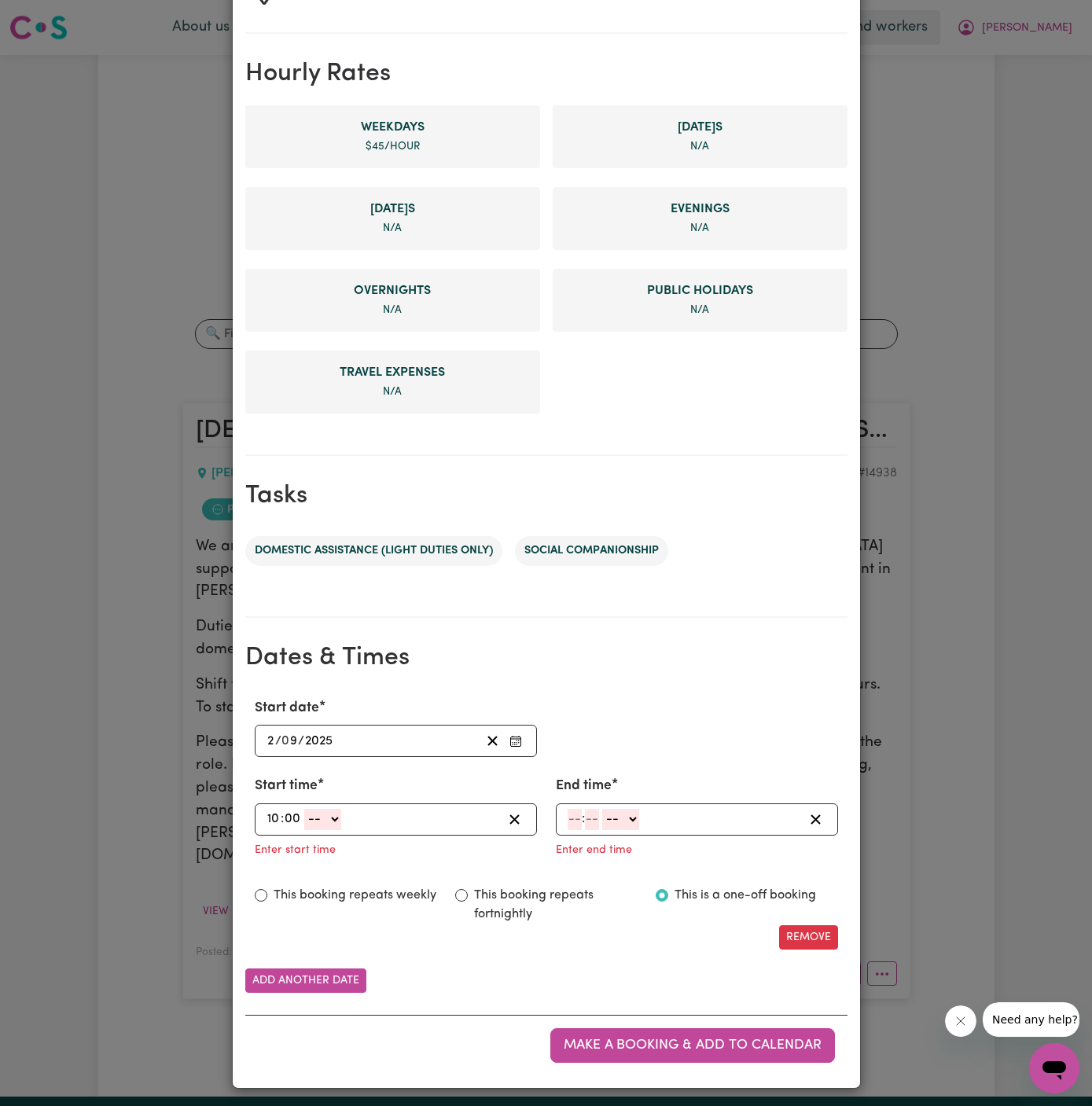
select select "am"
click at [304, 809] on select "-- AM PM" at bounding box center [323, 819] width 37 height 21
type input "10:00"
type input "0"
click at [581, 815] on input "number" at bounding box center [575, 819] width 14 height 21
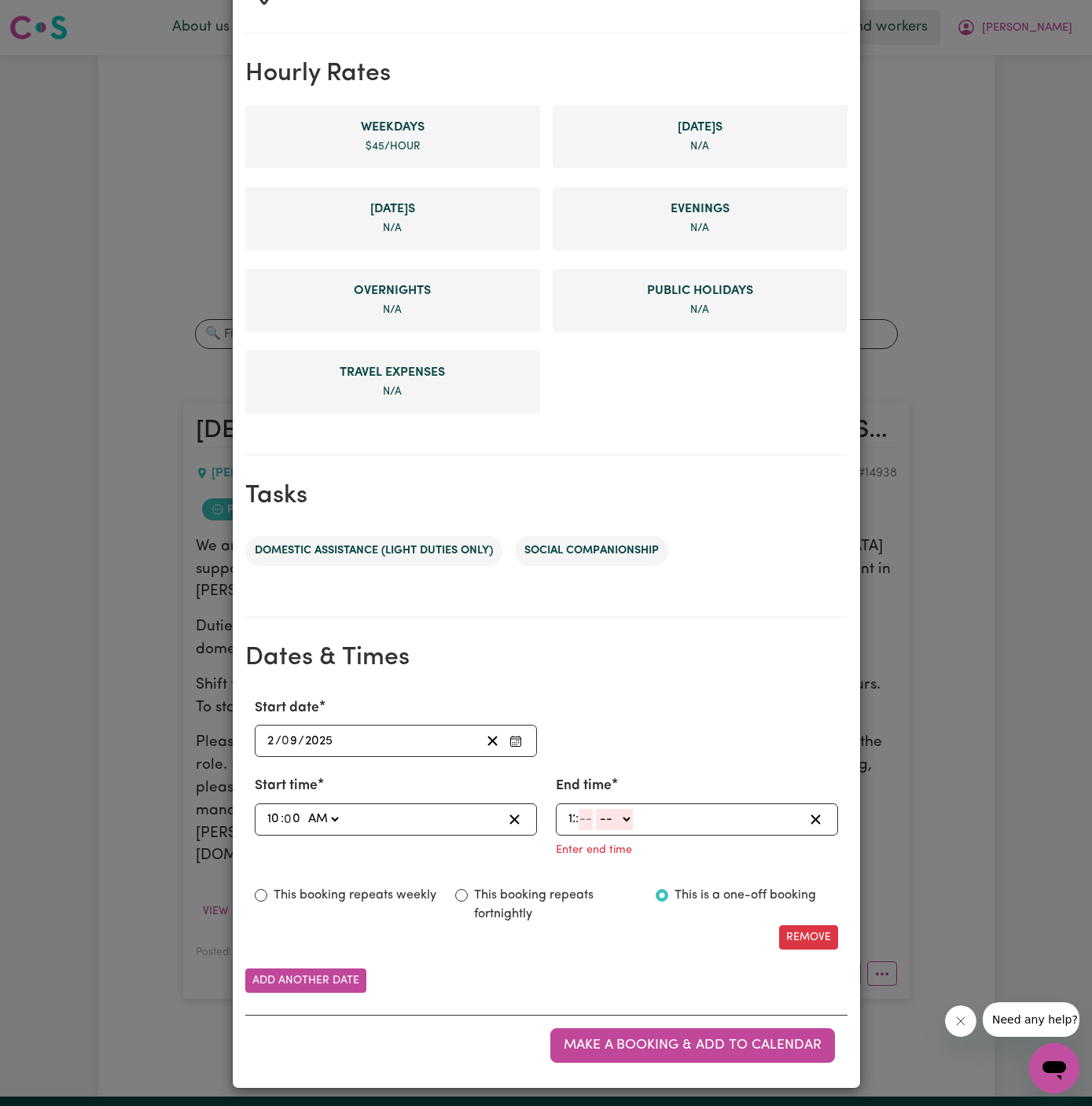
type input "12"
type input "00"
click at [628, 815] on select "-- AM PM" at bounding box center [622, 819] width 37 height 21
select select "pm"
click at [604, 830] on select "-- AM PM" at bounding box center [622, 819] width 37 height 21
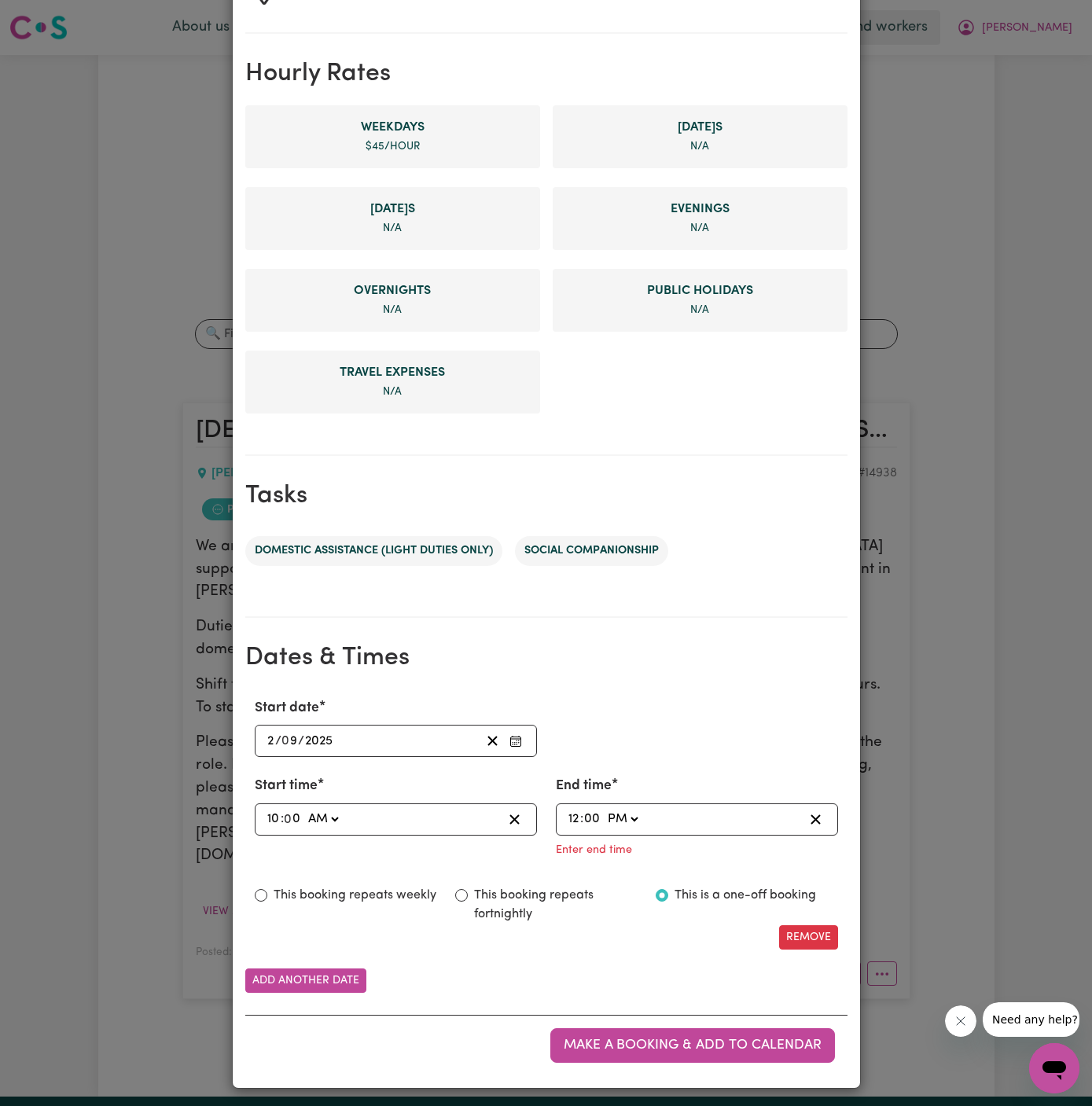
type input "12:00"
type input "0"
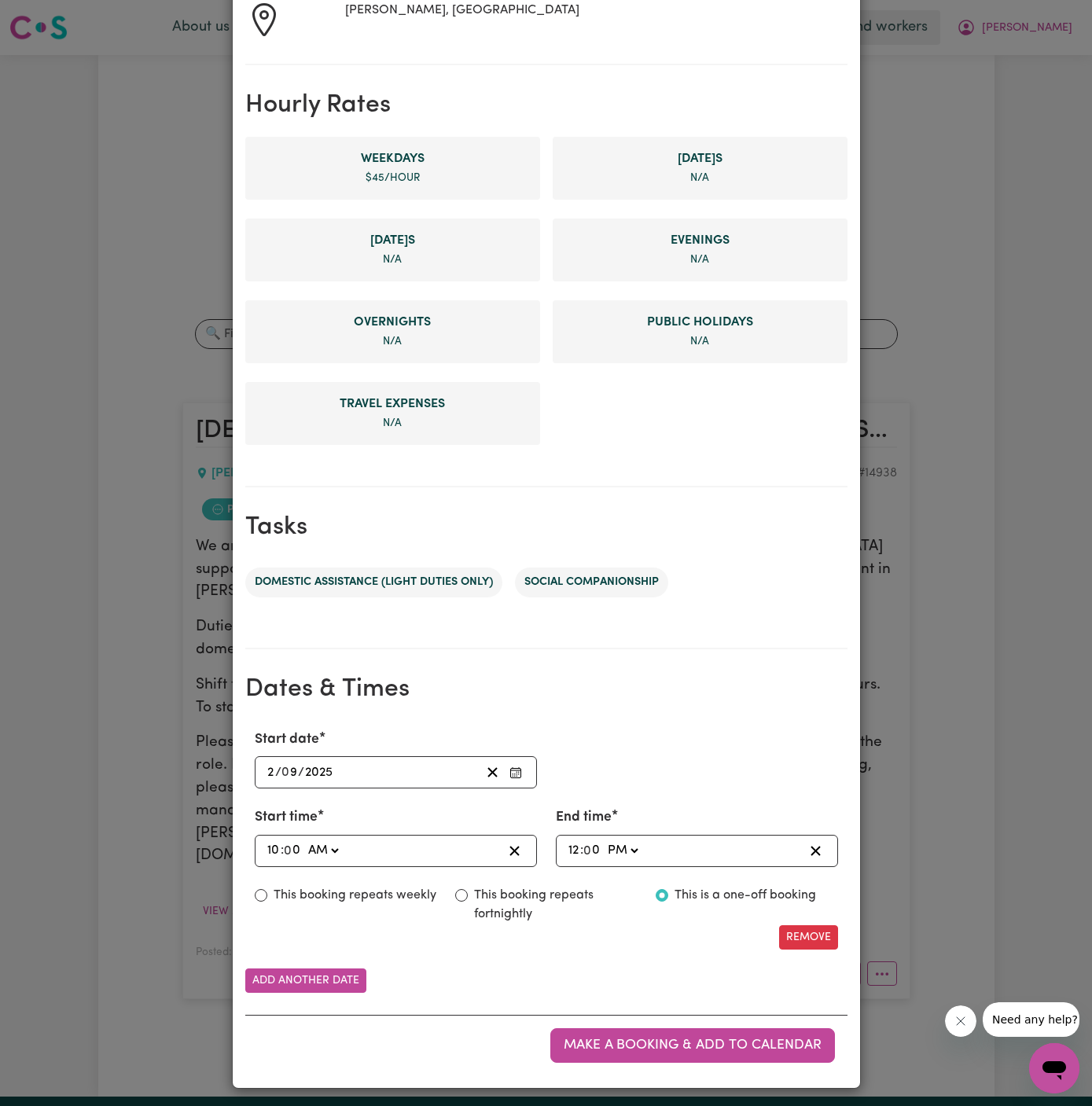
click at [397, 888] on label "This booking repeats weekly" at bounding box center [354, 895] width 163 height 19
click at [268, 888] on input "This booking repeats weekly" at bounding box center [261, 894] width 13 height 13
radio input "true"
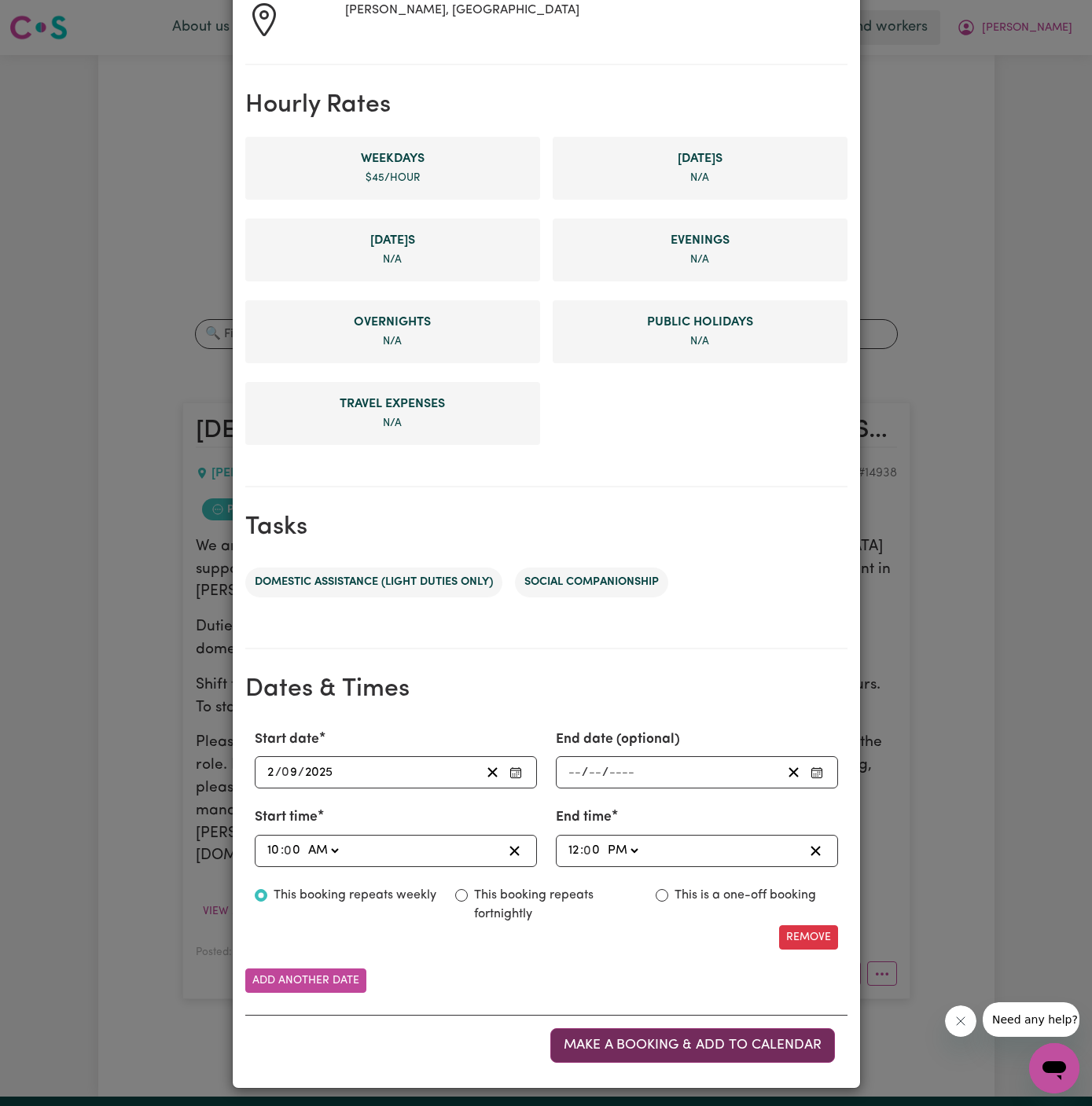
click at [682, 1039] on span "Make a booking & add to calendar" at bounding box center [692, 1045] width 258 height 13
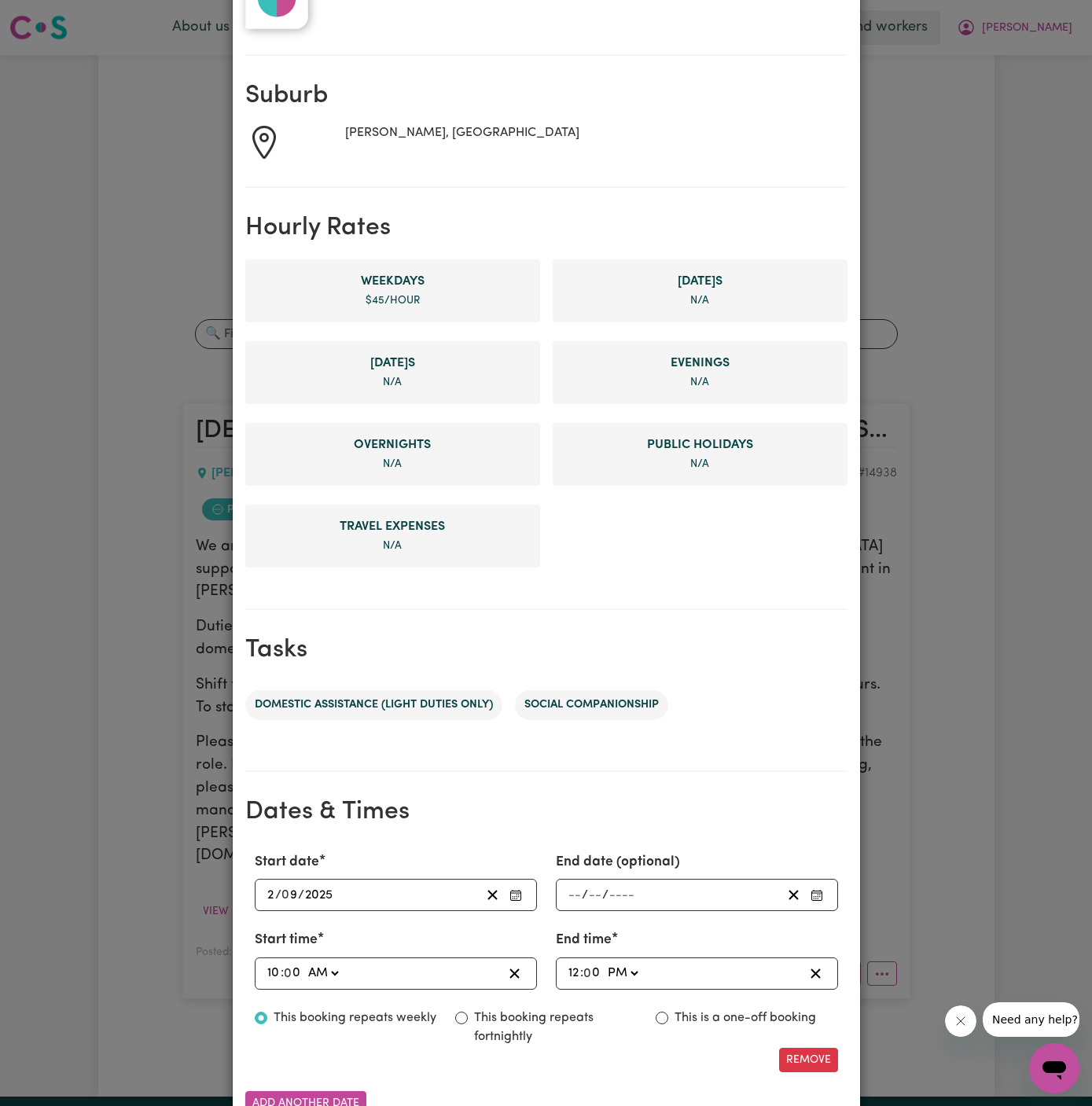
scroll to position [319, 0]
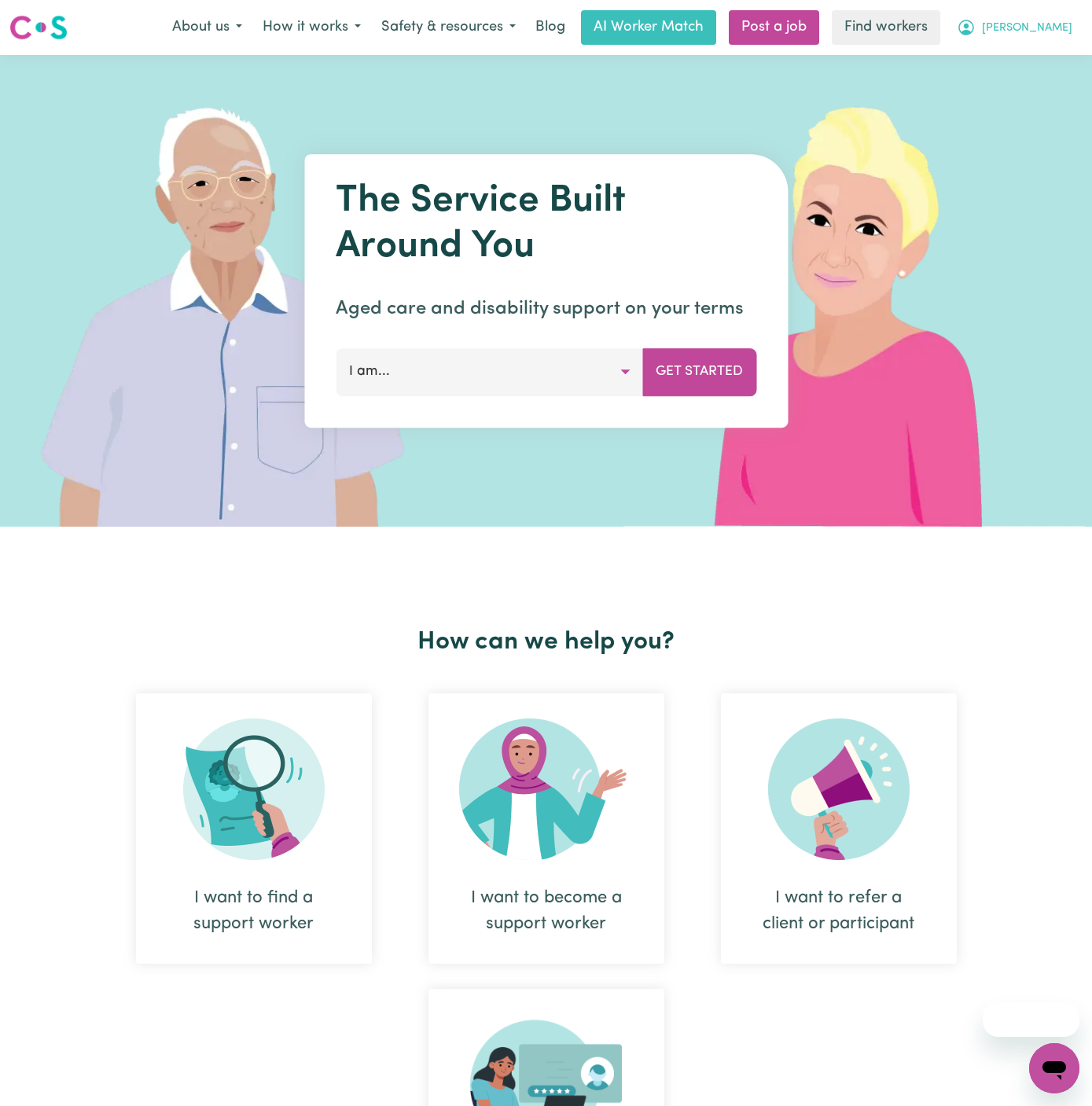
click at [1072, 29] on button "Mary" at bounding box center [1014, 27] width 136 height 33
click at [1047, 82] on link "Logout" at bounding box center [1020, 90] width 124 height 30
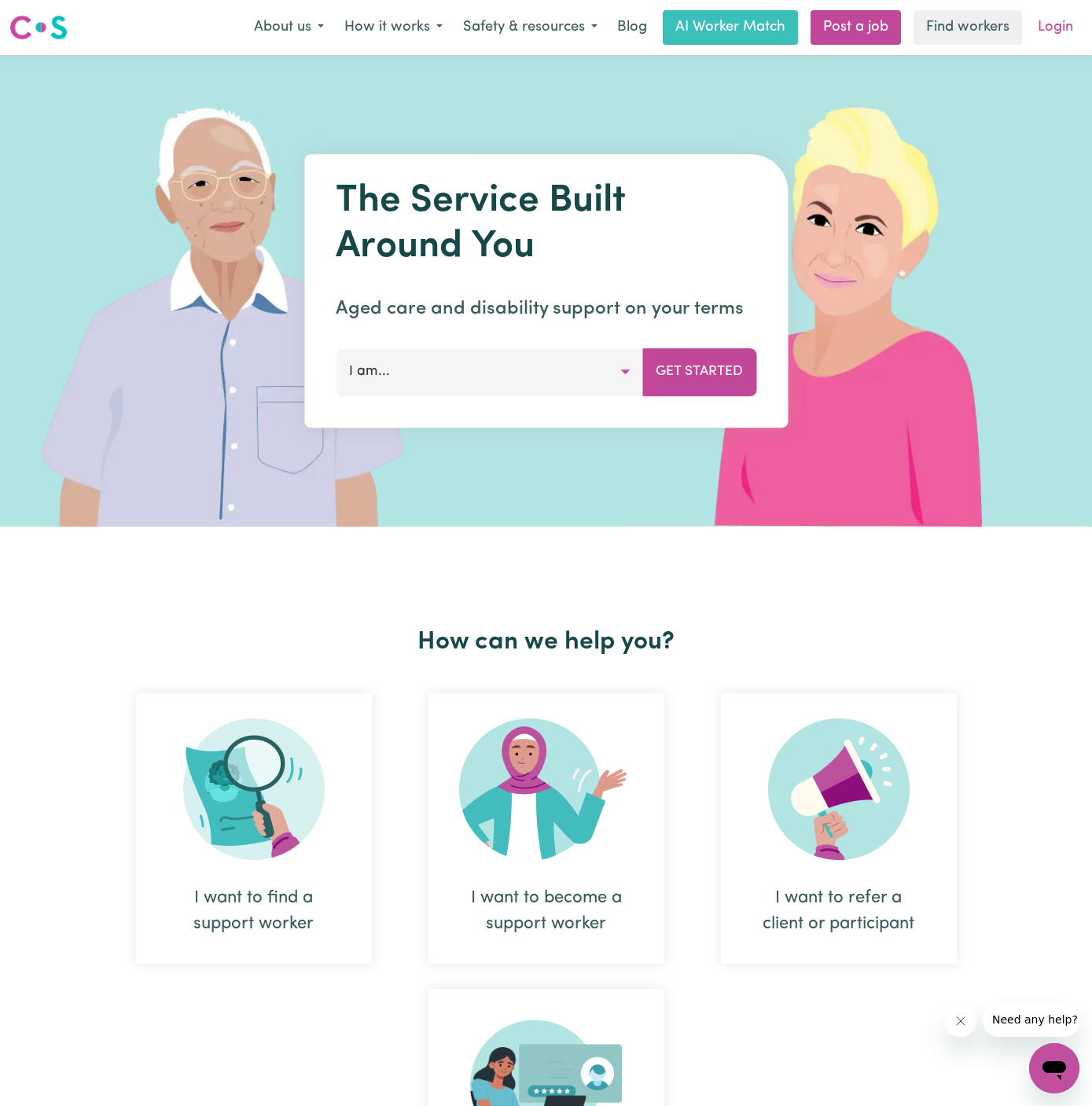
click at [1061, 31] on link "Login" at bounding box center [1055, 28] width 54 height 35
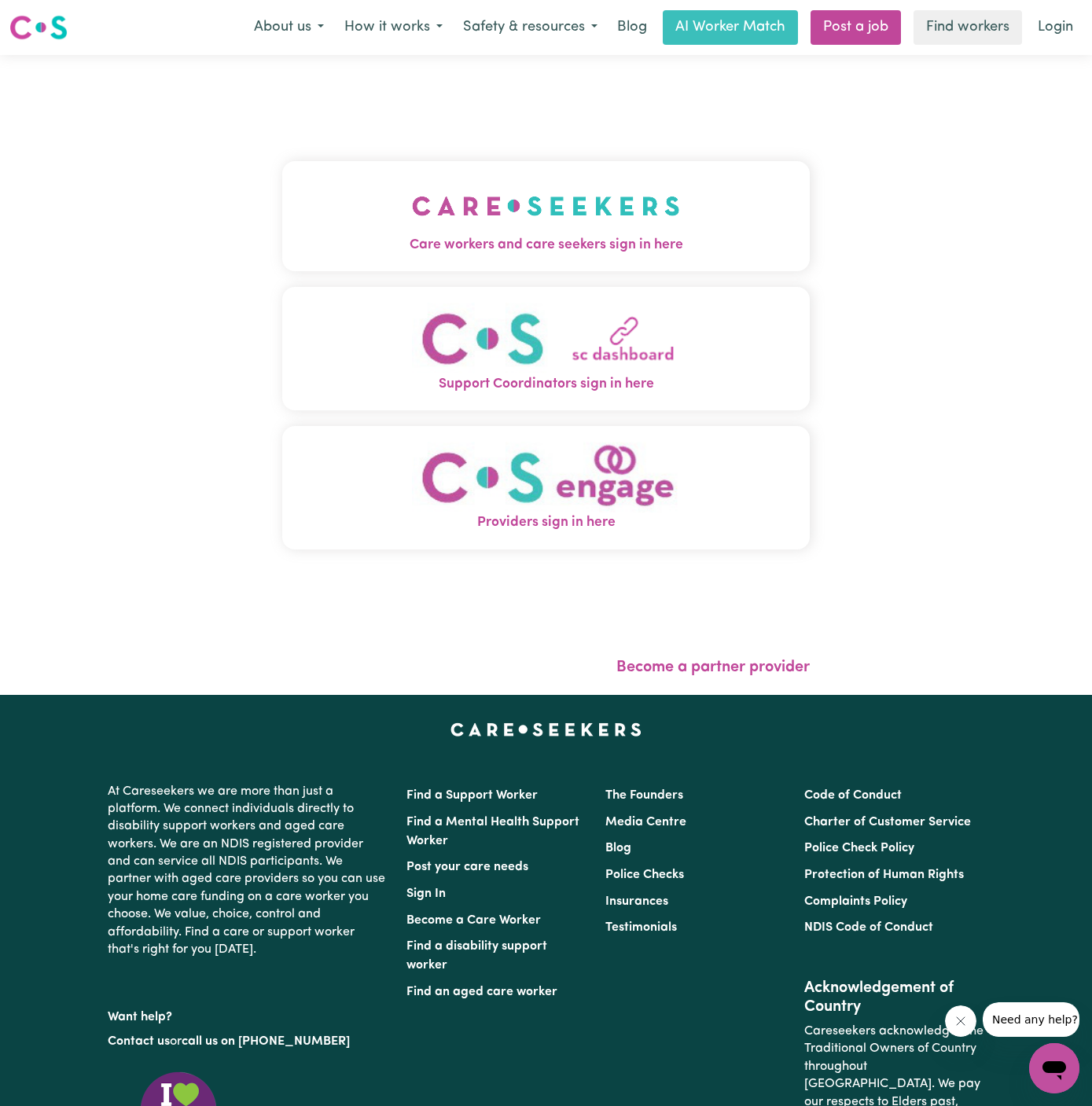
click at [639, 195] on img "Care workers and care seekers sign in here" at bounding box center [546, 206] width 268 height 58
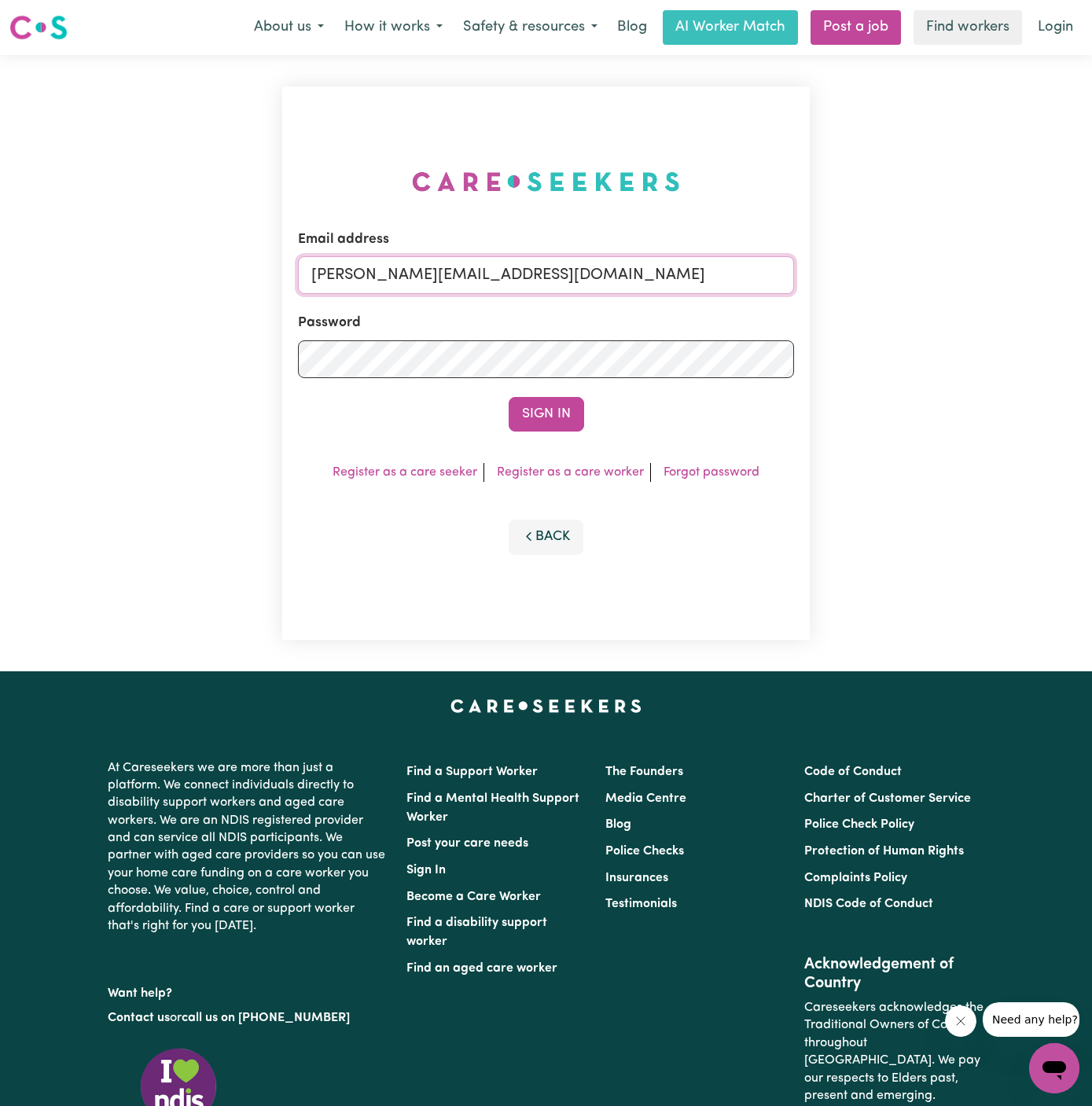
click at [558, 268] on input "dyan@careseekers.com.au" at bounding box center [545, 274] width 496 height 38
drag, startPoint x: 392, startPoint y: 285, endPoint x: 1109, endPoint y: 297, distance: 717.1
click at [1091, 297] on html "Menu About us How it works Safety & resources Blog AI Worker Match Post a job F…" at bounding box center [546, 673] width 1092 height 1347
click at [508, 397] on button "Sign In" at bounding box center [546, 414] width 75 height 35
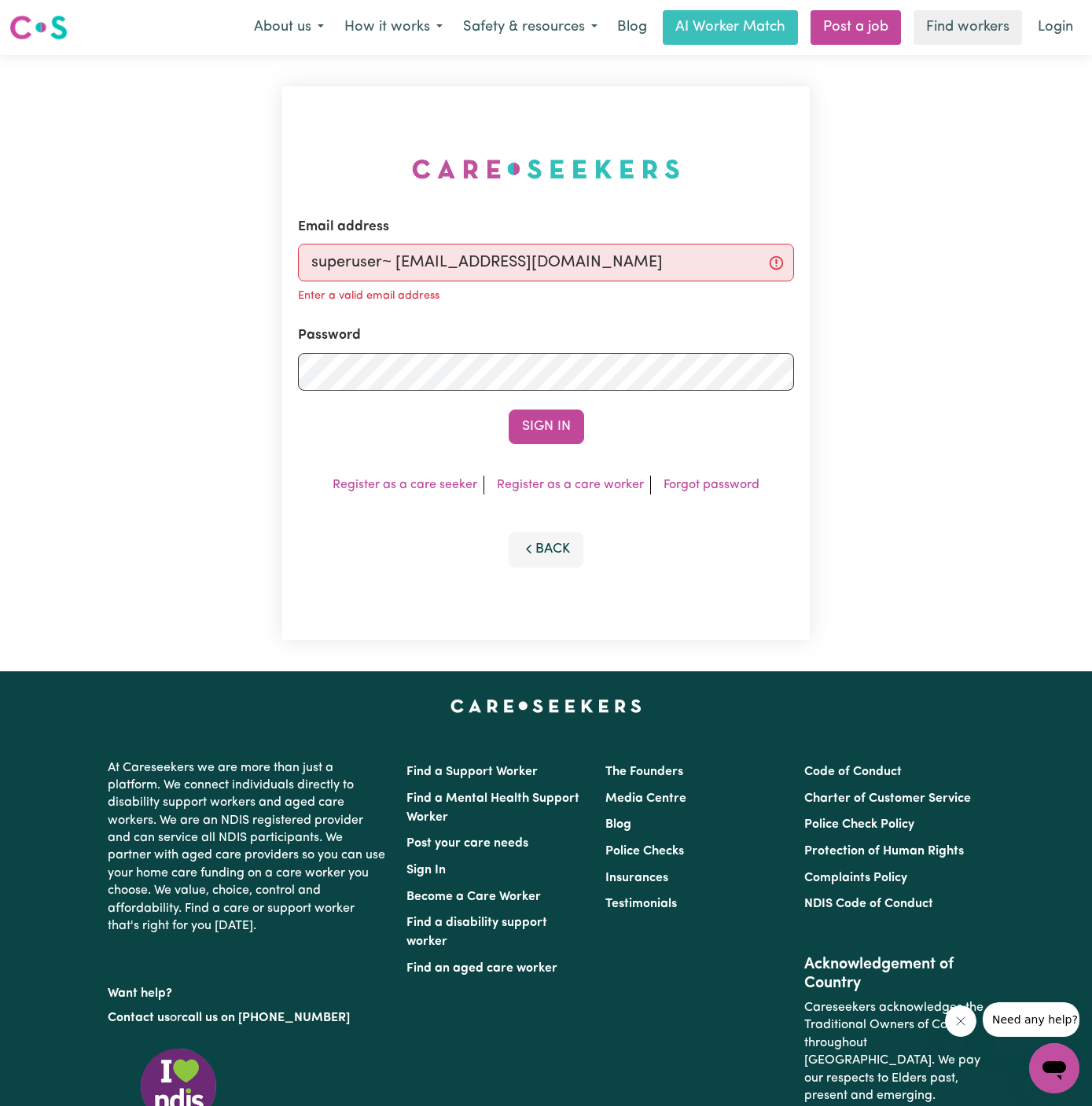
click at [490, 280] on input "superuser~ chantellerisbey@icloud.com" at bounding box center [545, 262] width 496 height 38
click at [400, 263] on input "superuser~ chantellerisbey@icloud.com" at bounding box center [545, 262] width 496 height 38
type input "superuser~chantellerisbey@icloud.com"
click at [508, 409] on button "Sign In" at bounding box center [546, 426] width 75 height 35
